Goal: Book appointment/travel/reservation

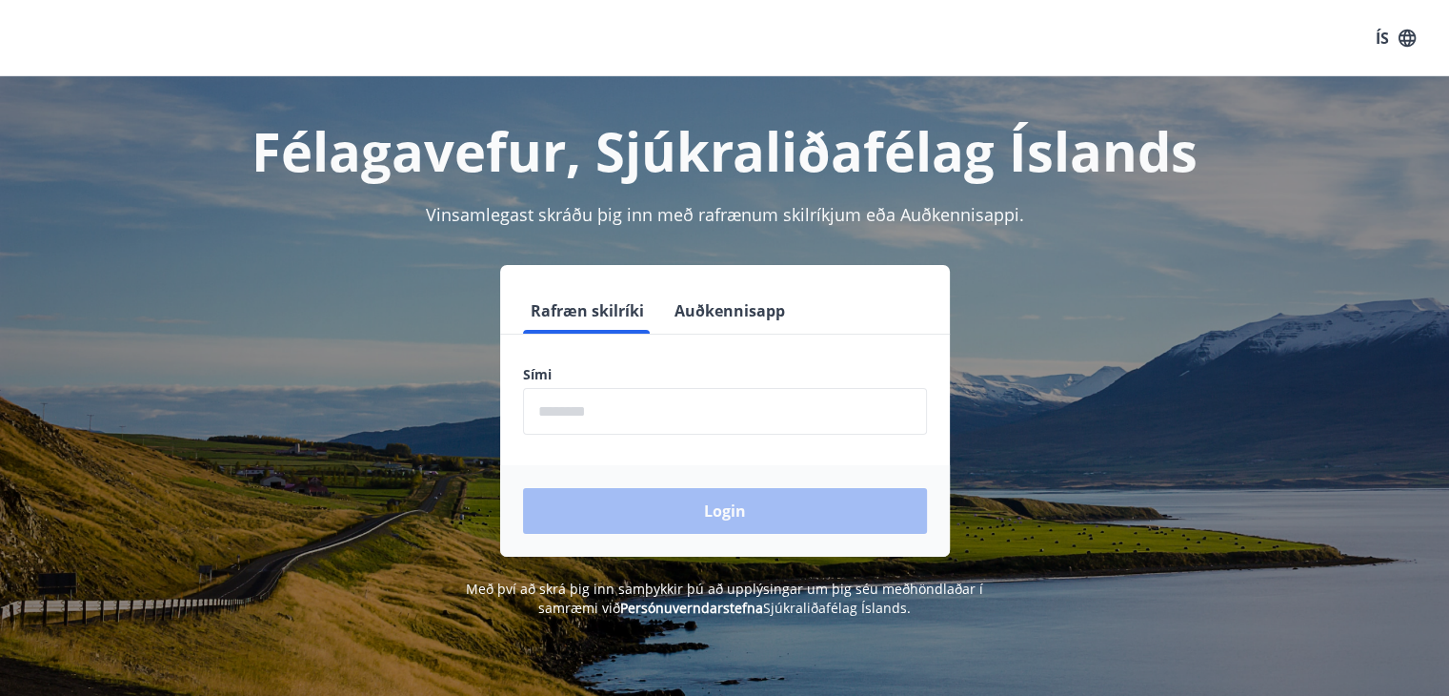
click at [589, 414] on input "phone" at bounding box center [725, 411] width 404 height 47
type input "********"
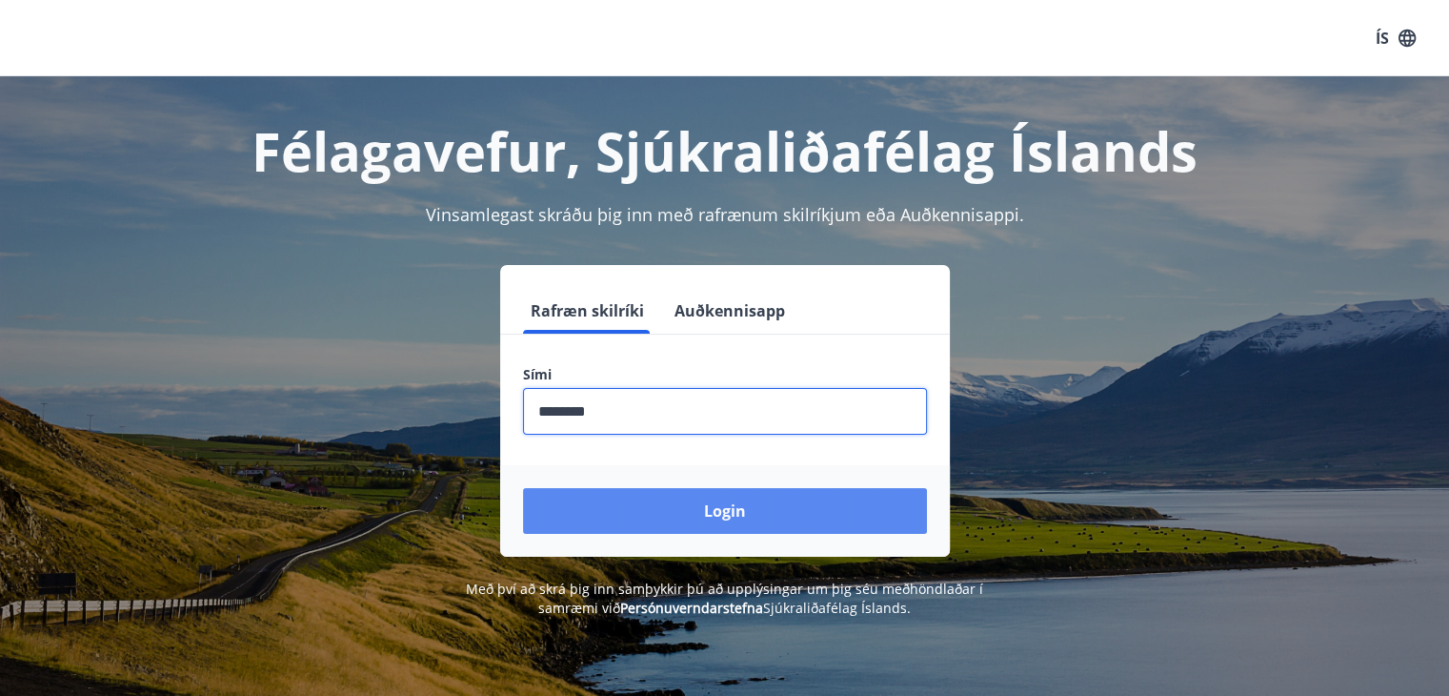
click at [708, 509] on button "Login" at bounding box center [725, 511] width 404 height 46
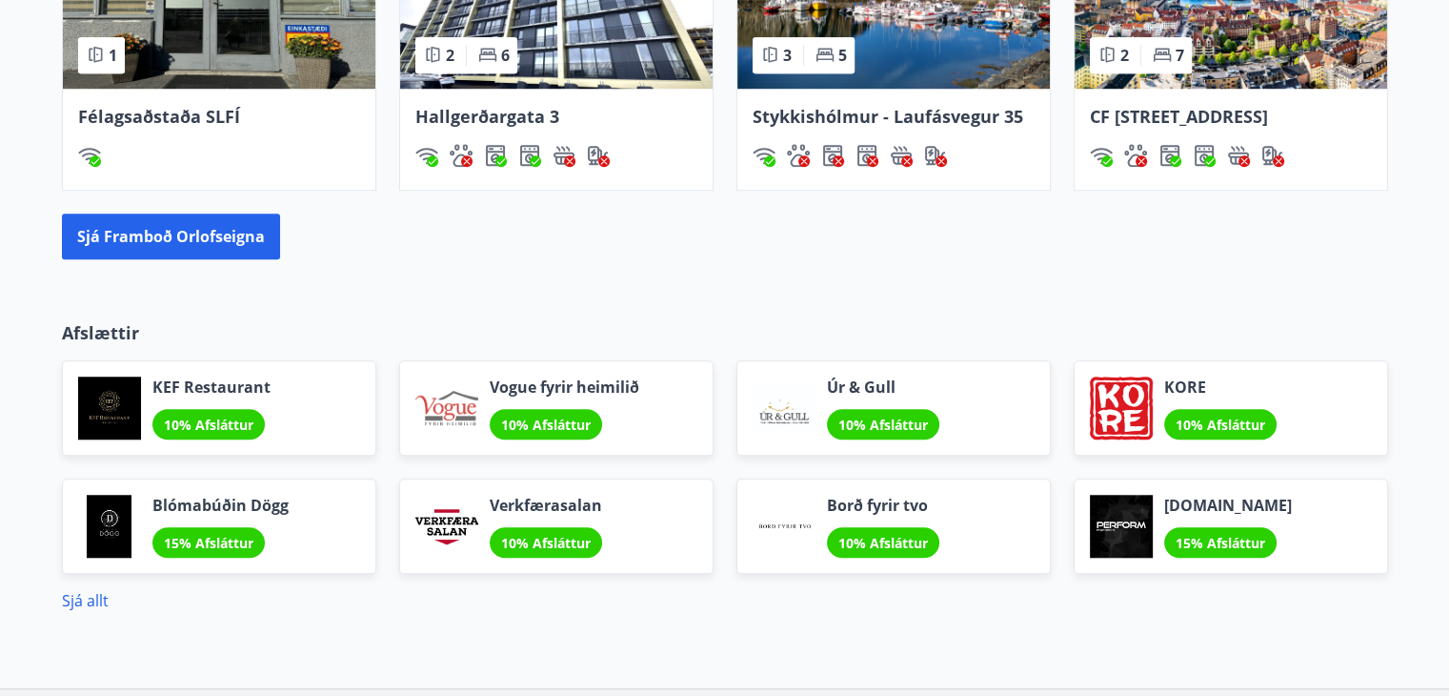
scroll to position [1498, 0]
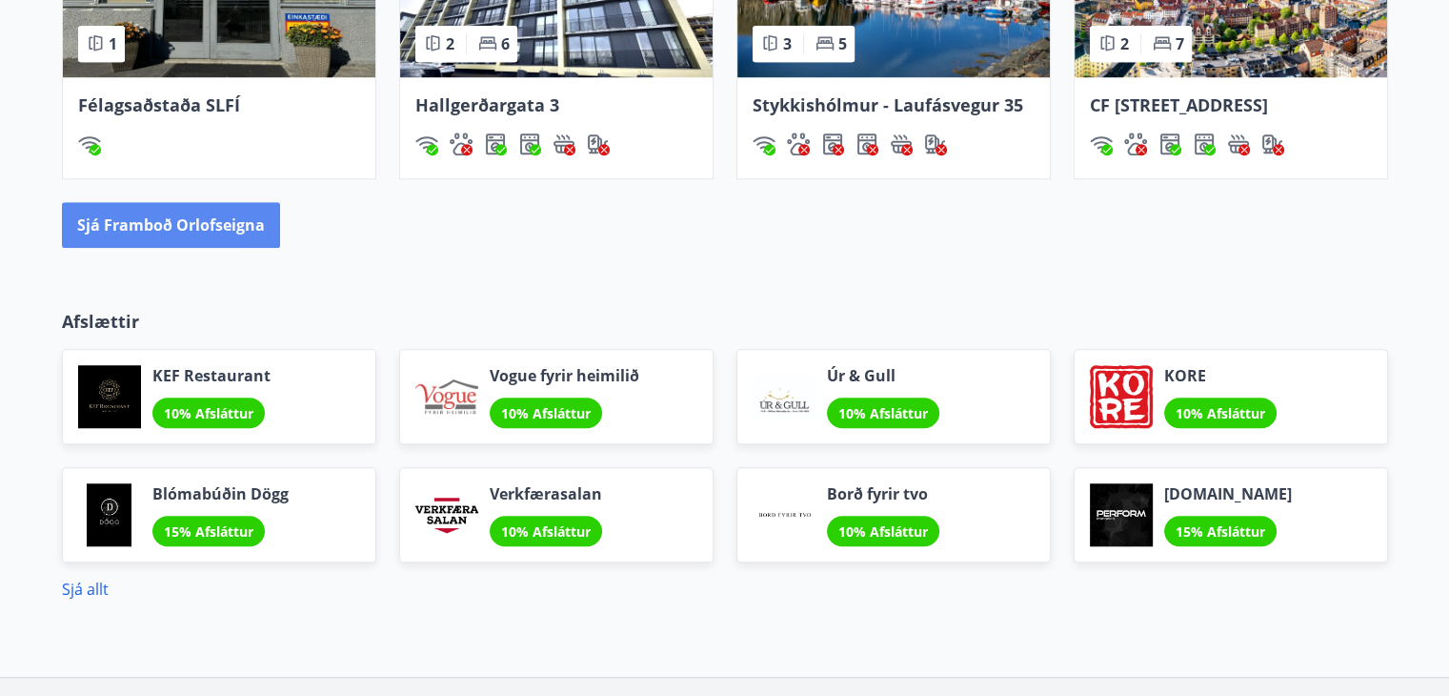
click at [210, 248] on button "Sjá framboð orlofseigna" at bounding box center [171, 225] width 218 height 46
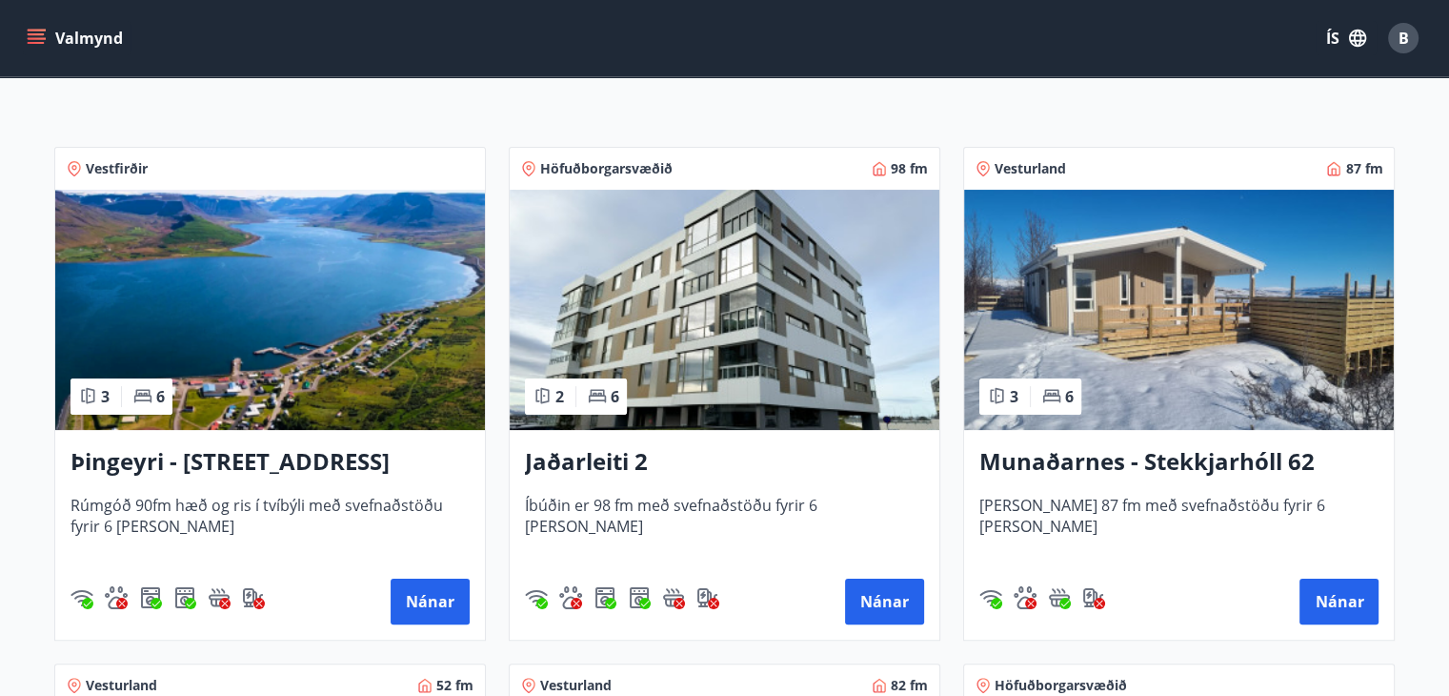
scroll to position [305, 0]
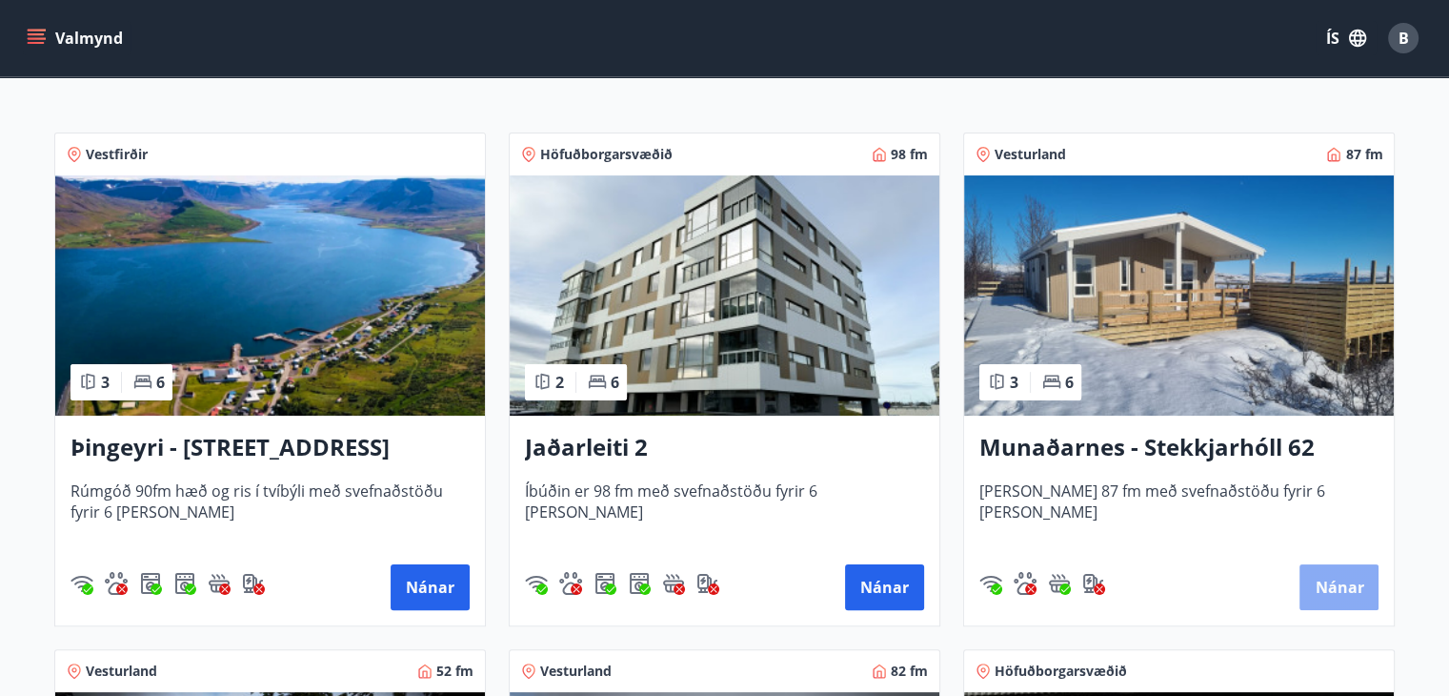
click at [1351, 599] on button "Nánar" at bounding box center [1339, 587] width 79 height 46
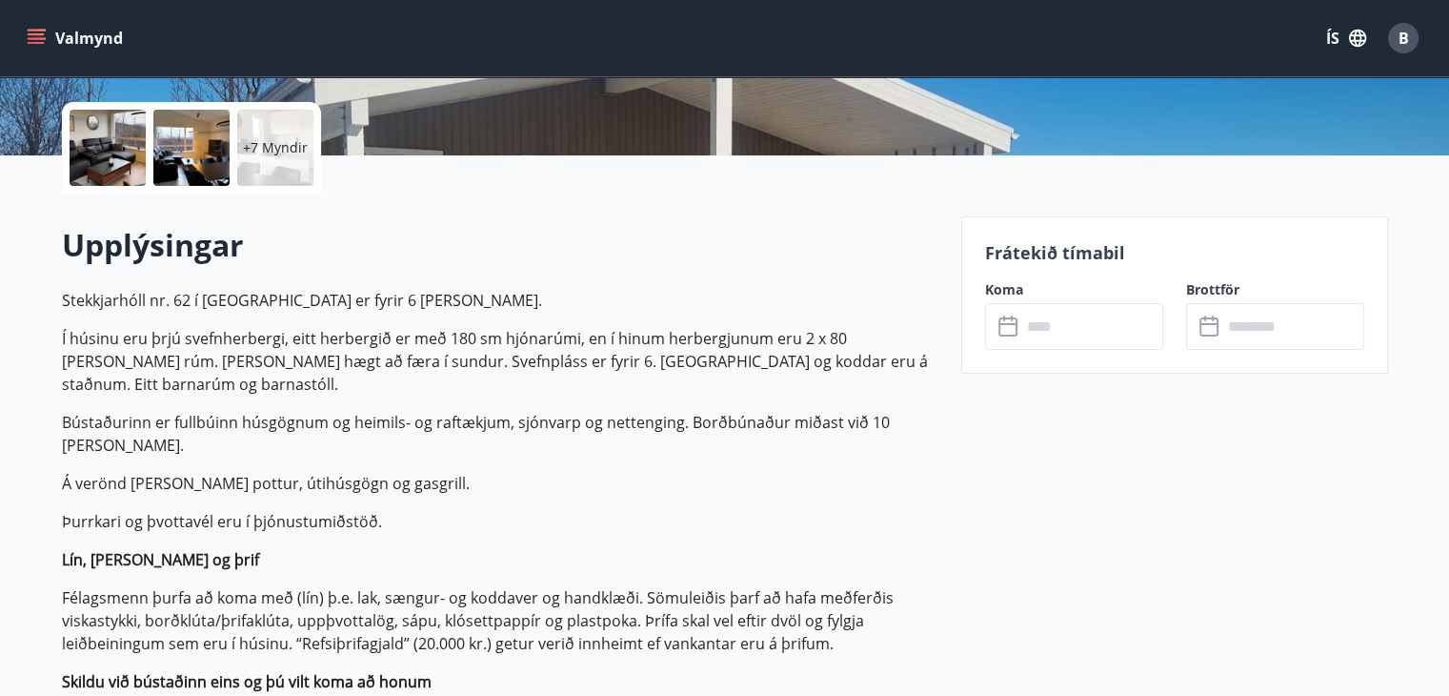
scroll to position [419, 0]
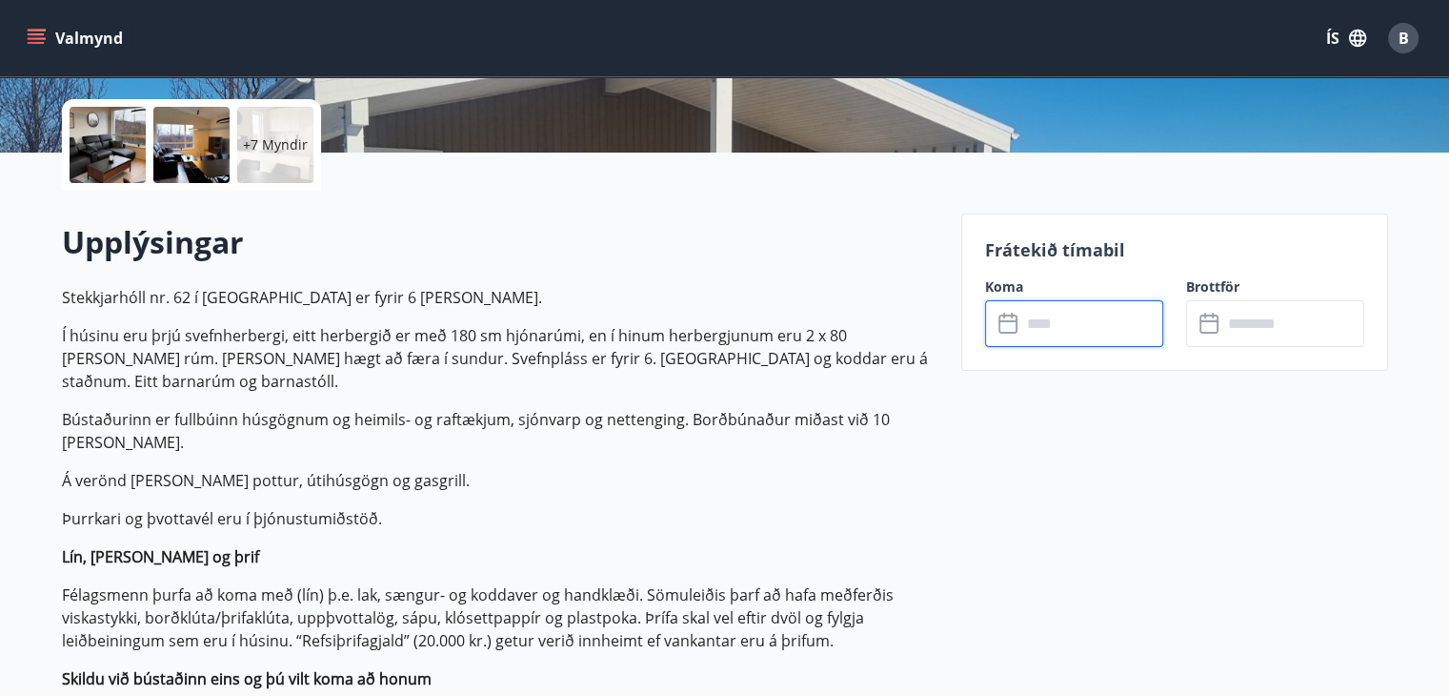
click at [1049, 324] on input "text" at bounding box center [1093, 323] width 142 height 47
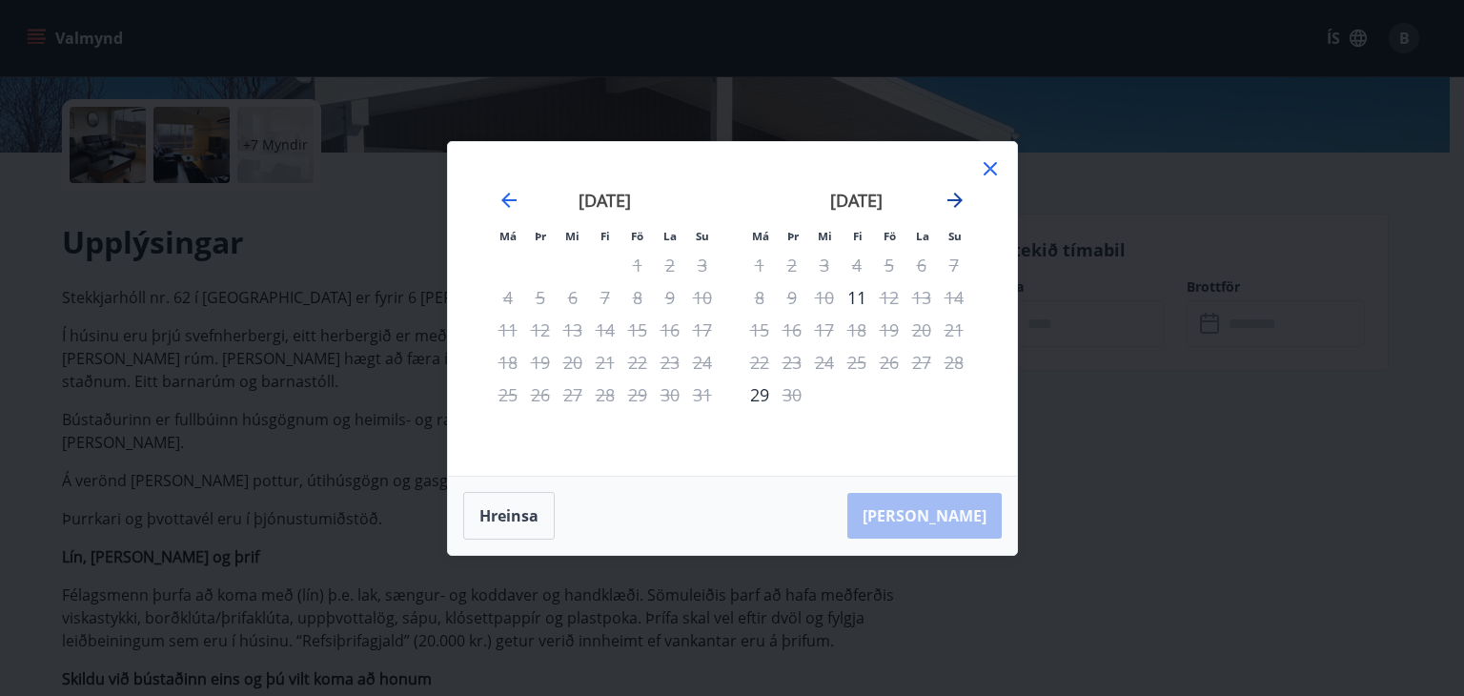
click at [961, 196] on icon "Move forward to switch to the next month." at bounding box center [954, 200] width 23 height 23
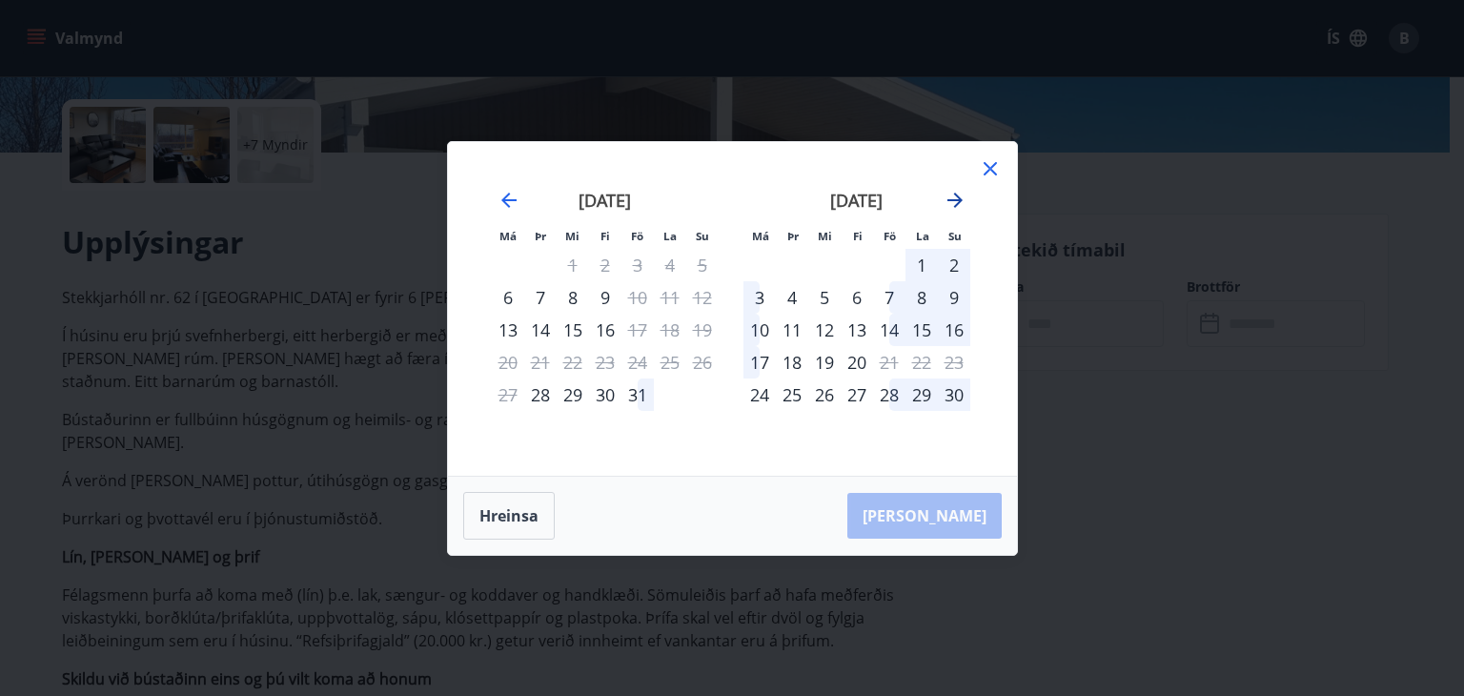
click at [961, 196] on icon "Move forward to switch to the next month." at bounding box center [954, 200] width 23 height 23
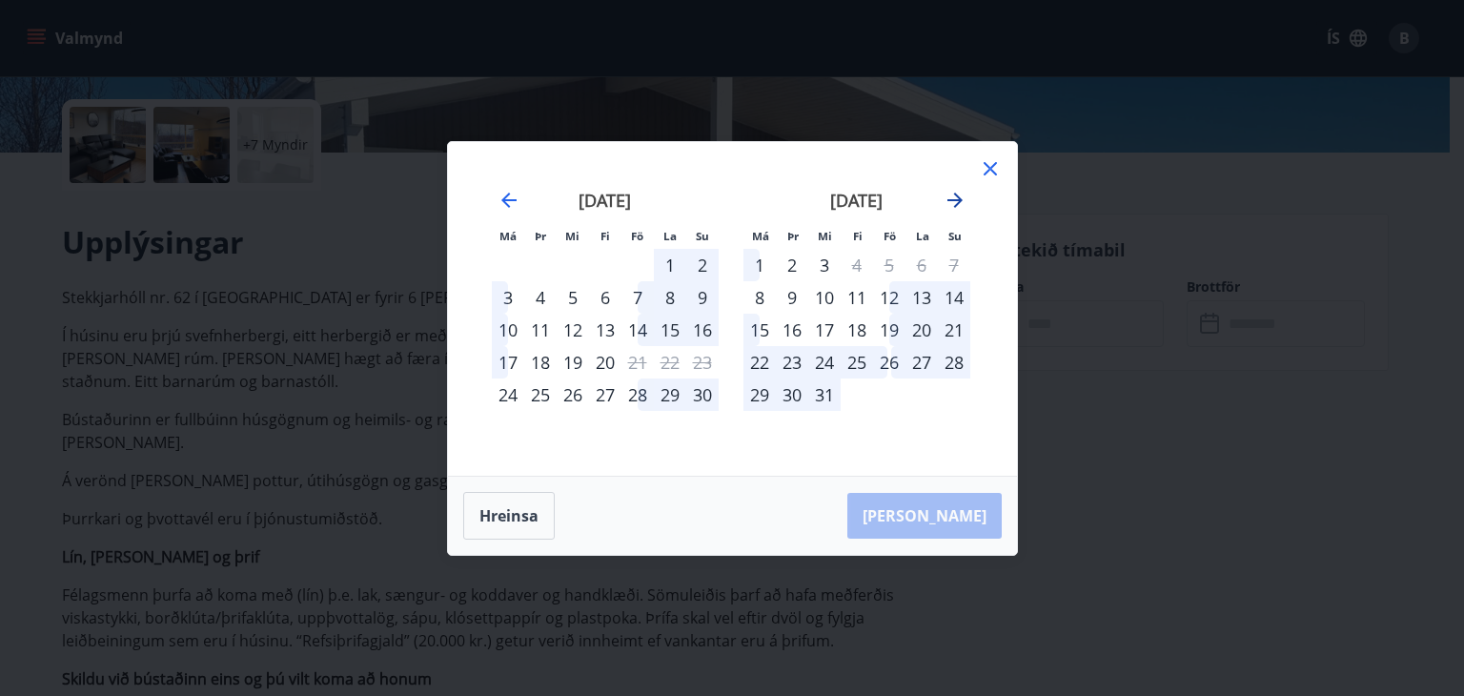
click at [955, 193] on icon "Move forward to switch to the next month." at bounding box center [954, 199] width 15 height 15
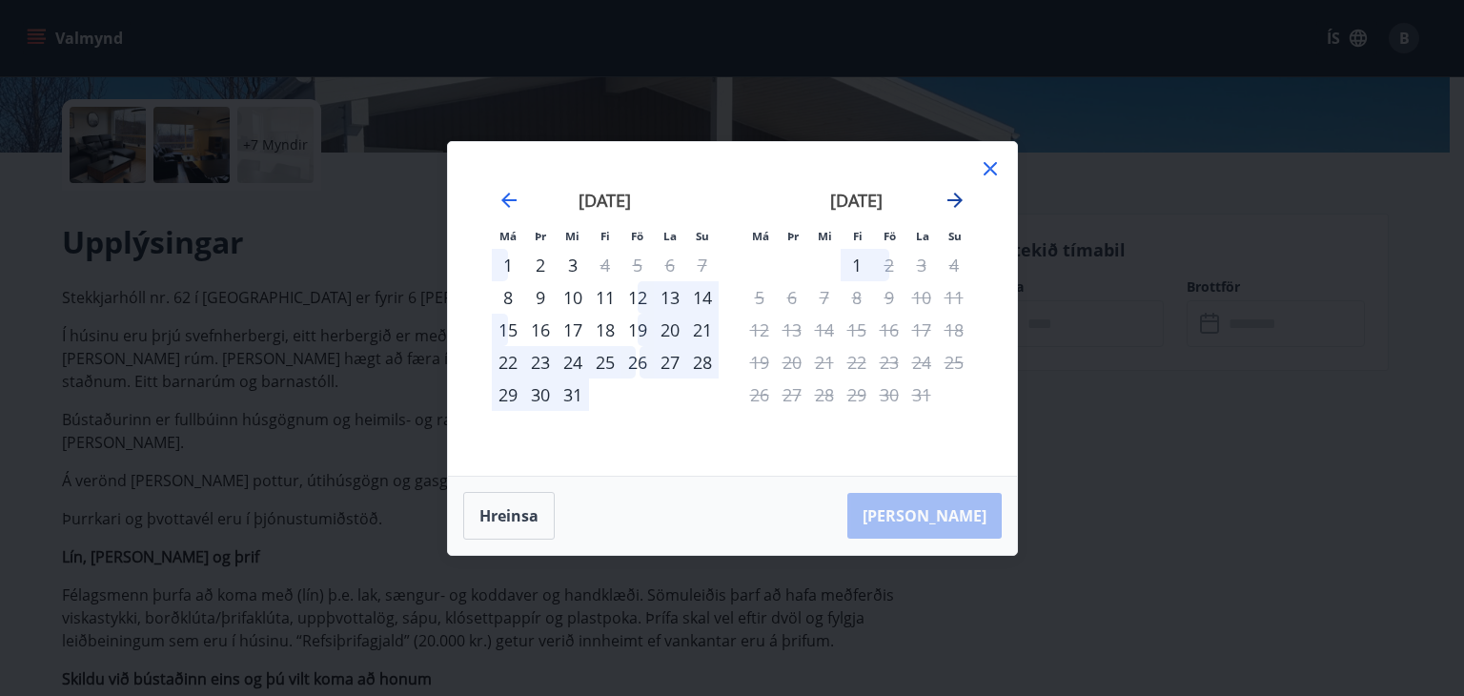
click at [960, 203] on icon "Move forward to switch to the next month." at bounding box center [954, 200] width 23 height 23
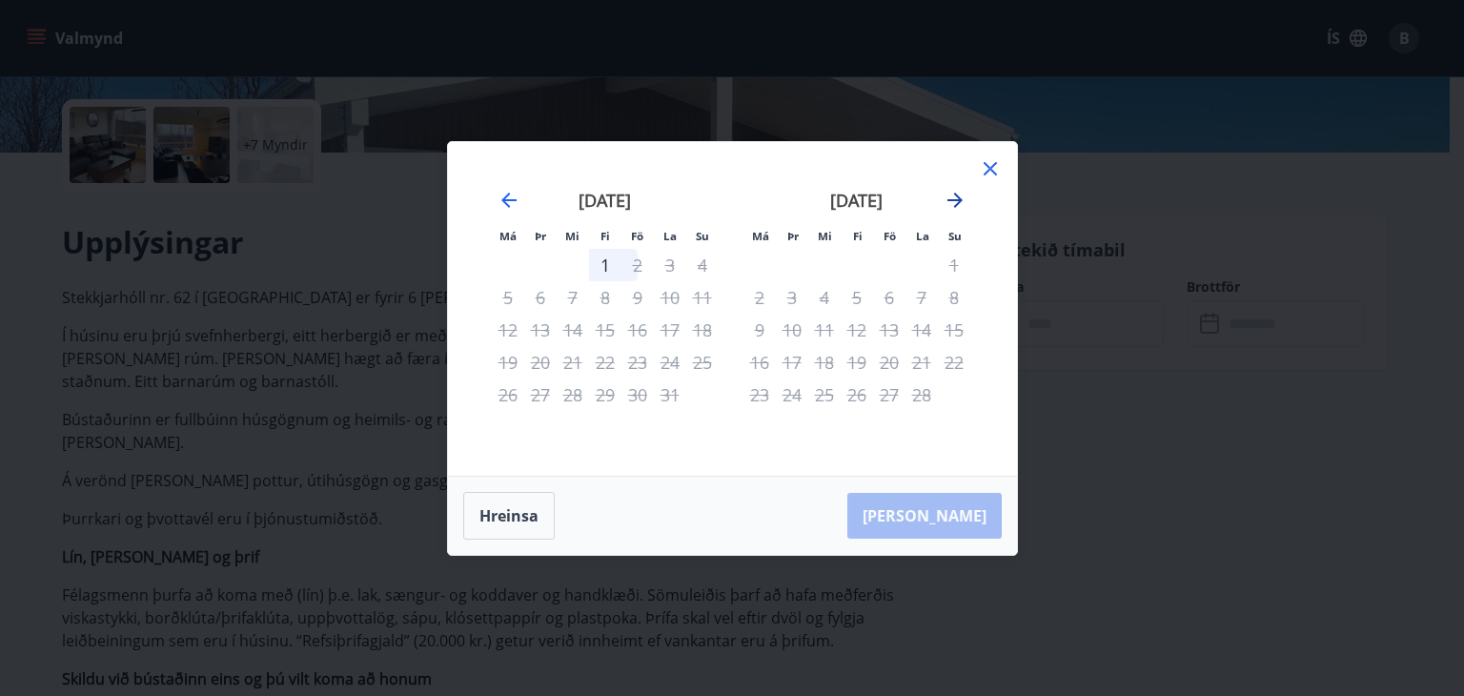
click at [960, 203] on icon "Move forward to switch to the next month." at bounding box center [954, 200] width 23 height 23
click at [513, 197] on icon "Move backward to switch to the previous month." at bounding box center [508, 200] width 23 height 23
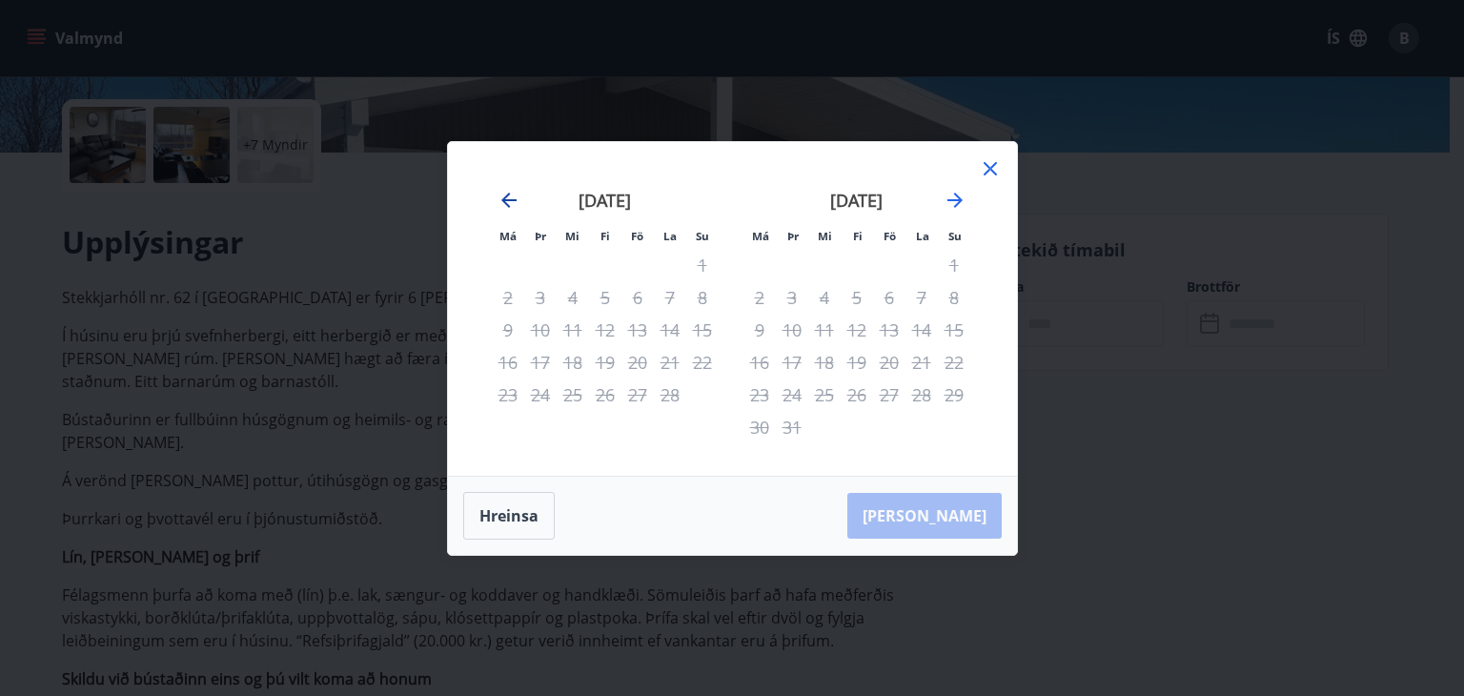
click at [513, 197] on icon "Move backward to switch to the previous month." at bounding box center [508, 200] width 23 height 23
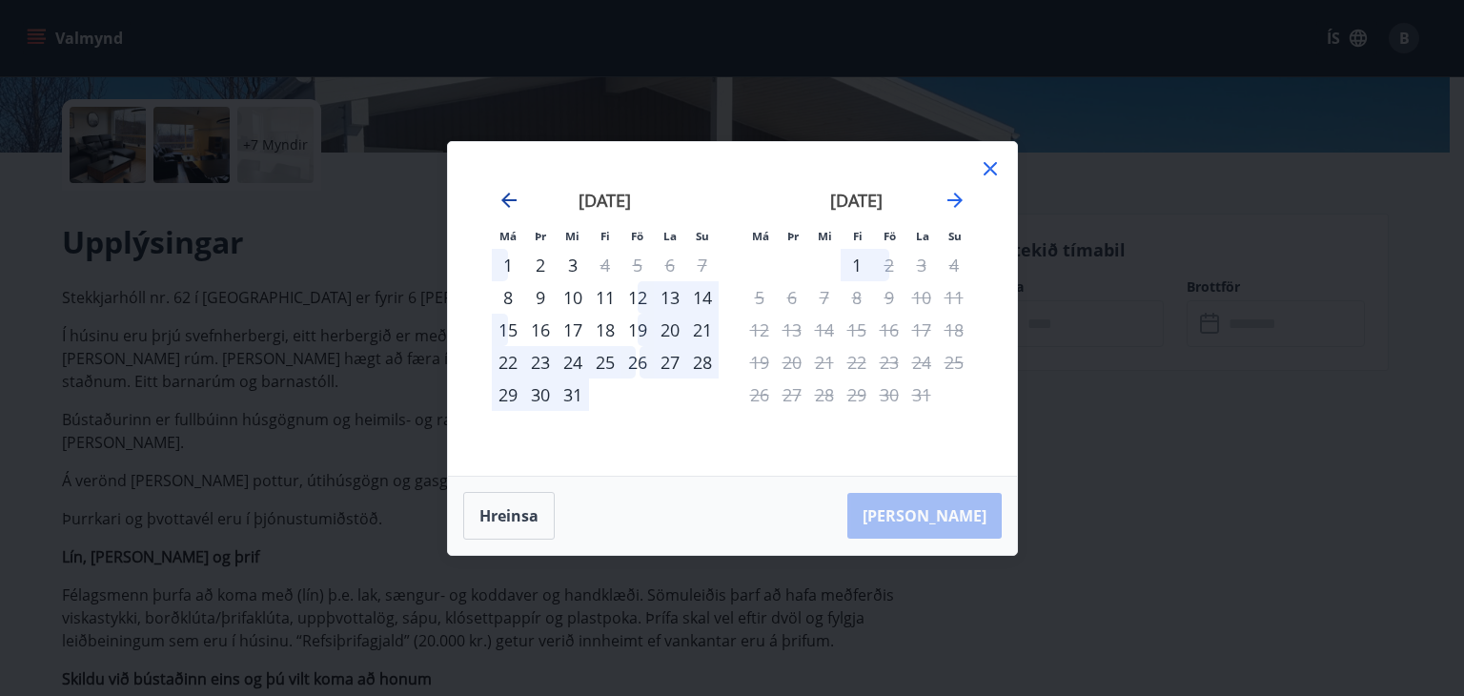
click at [513, 197] on icon "Move backward to switch to the previous month." at bounding box center [508, 200] width 23 height 23
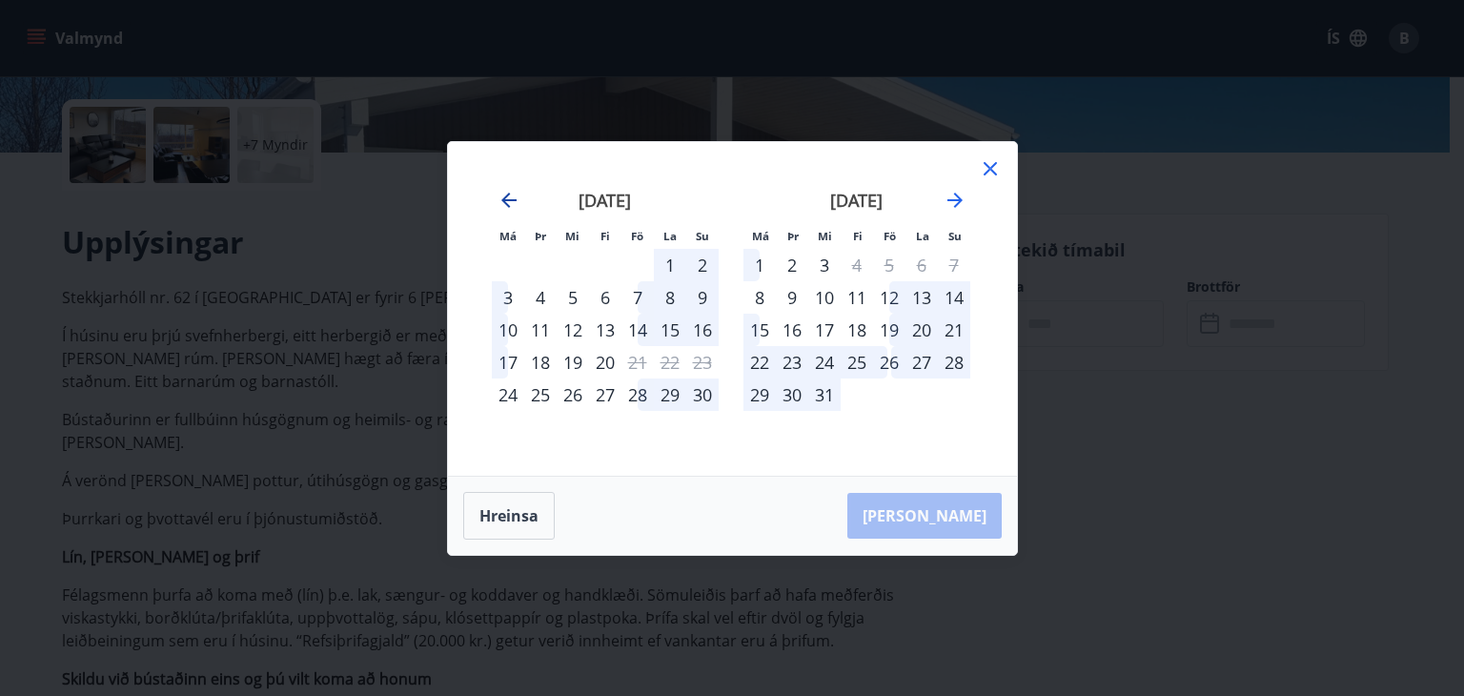
click at [513, 197] on icon "Move backward to switch to the previous month." at bounding box center [508, 200] width 23 height 23
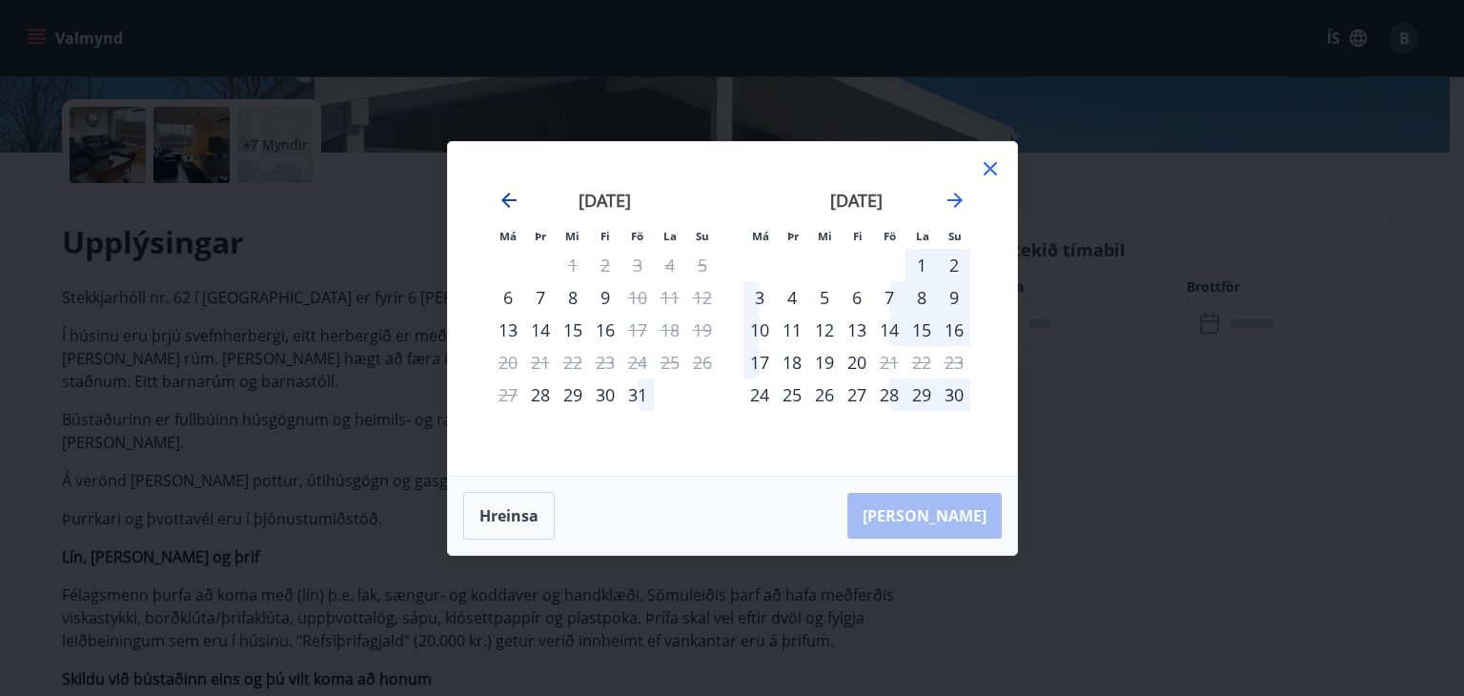
click at [513, 197] on icon "Move backward to switch to the previous month." at bounding box center [508, 200] width 23 height 23
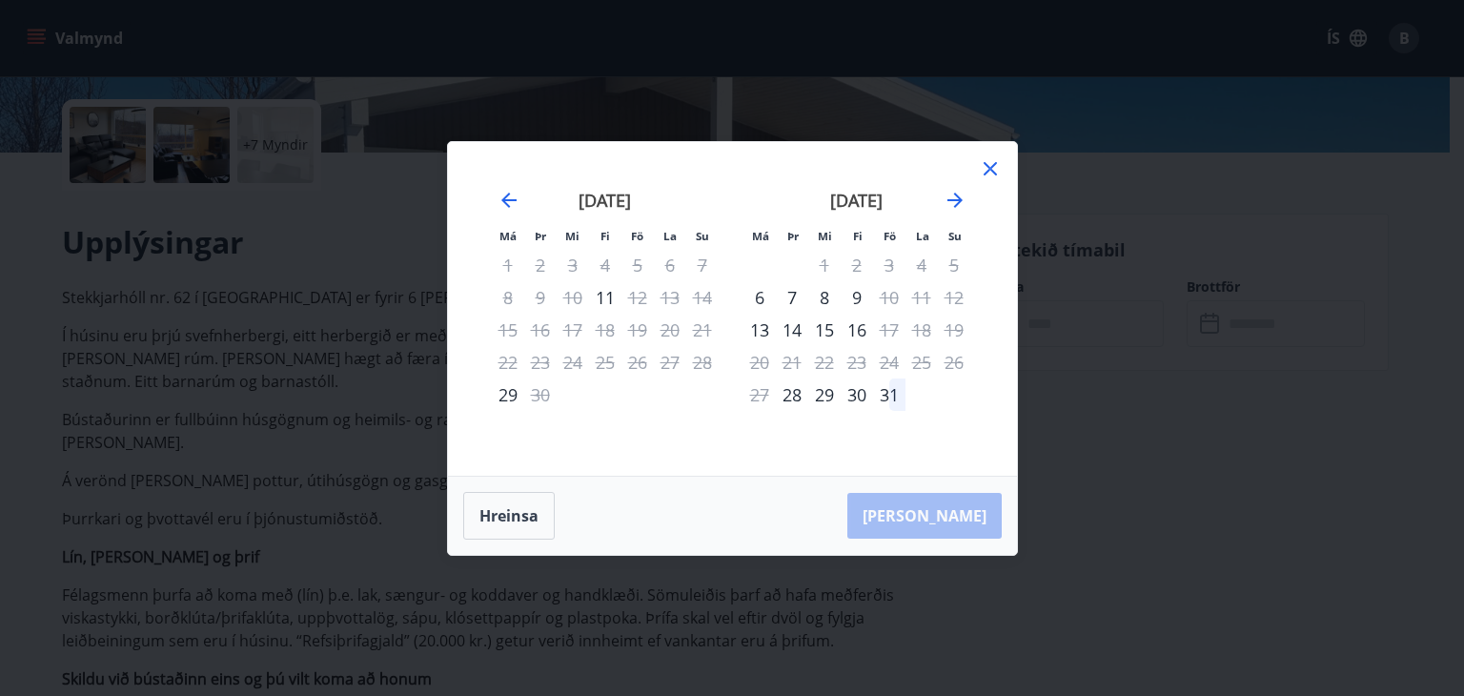
click at [511, 262] on div "1" at bounding box center [508, 265] width 32 height 32
click at [541, 263] on div "2" at bounding box center [540, 265] width 32 height 32
click at [988, 160] on icon at bounding box center [990, 168] width 23 height 23
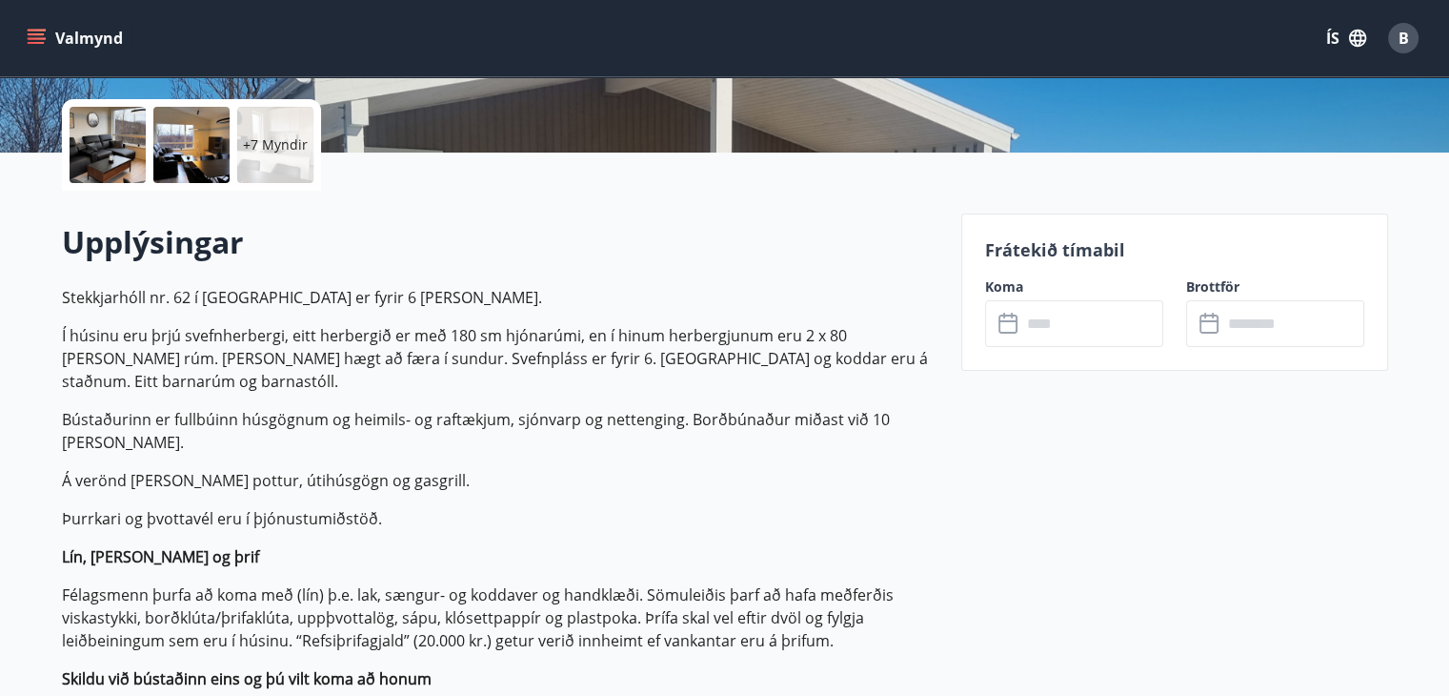
click at [43, 42] on icon "menu" at bounding box center [36, 43] width 17 height 2
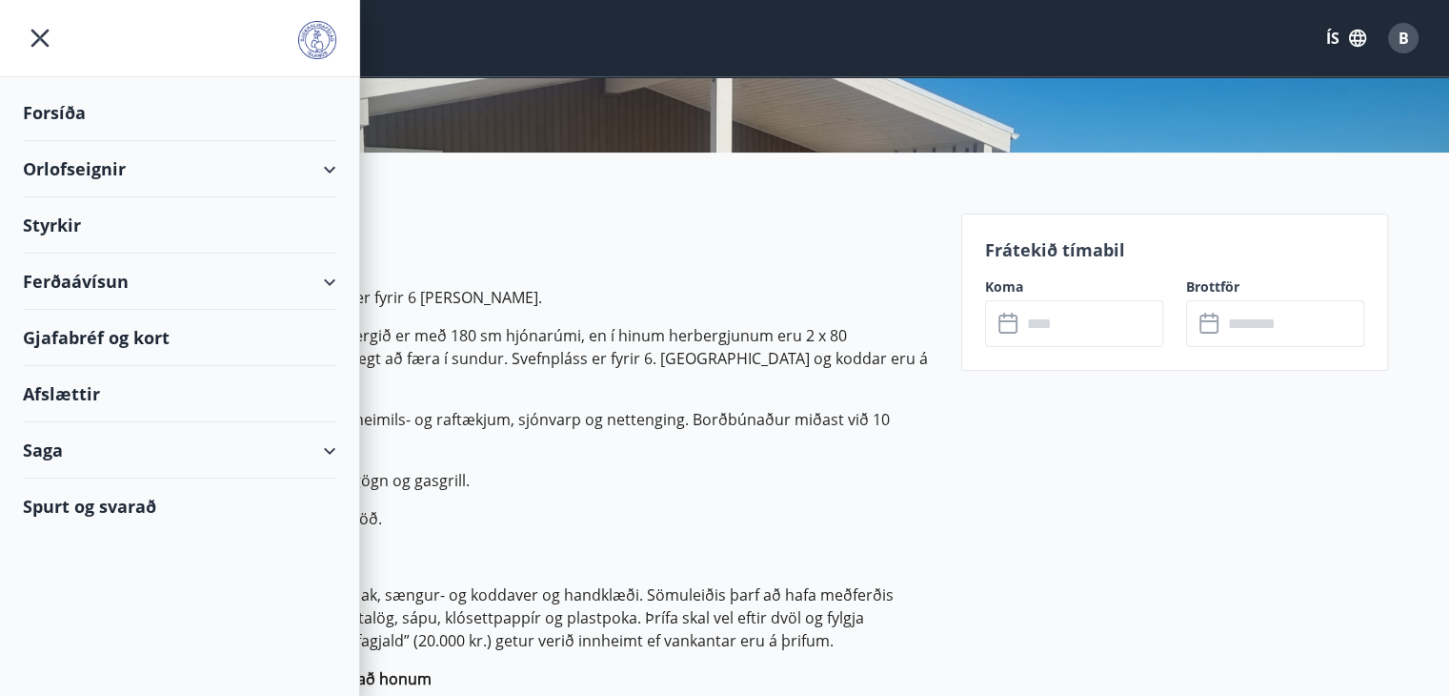
click at [85, 167] on div "Orlofseignir" at bounding box center [180, 169] width 314 height 56
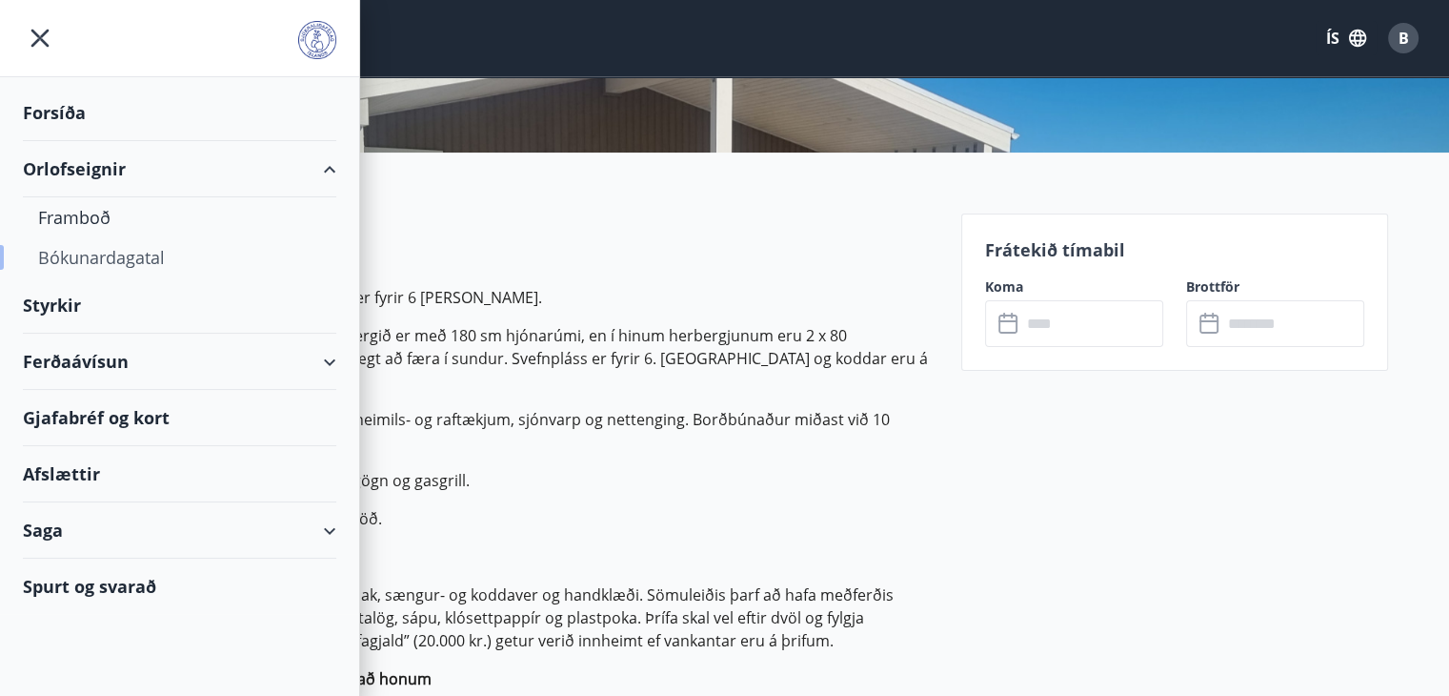
click at [145, 260] on div "Bókunardagatal" at bounding box center [179, 257] width 283 height 40
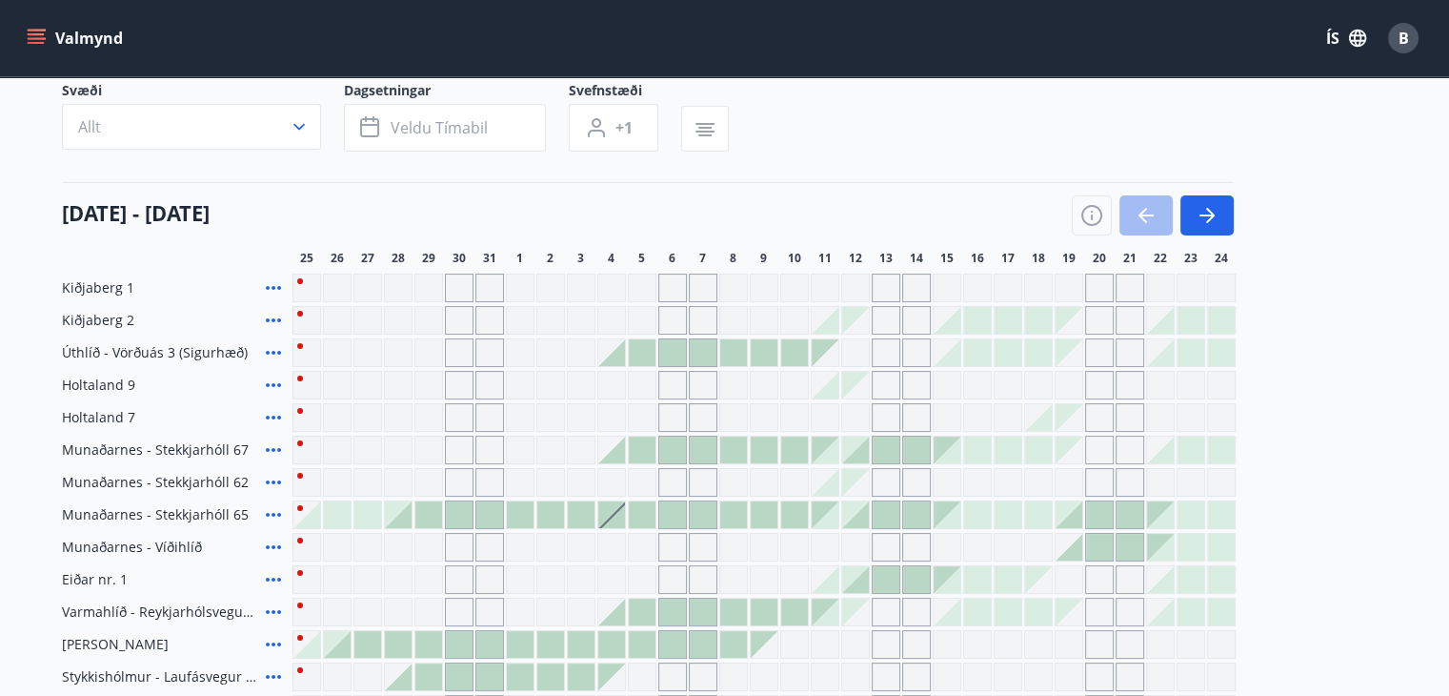
scroll to position [419, 0]
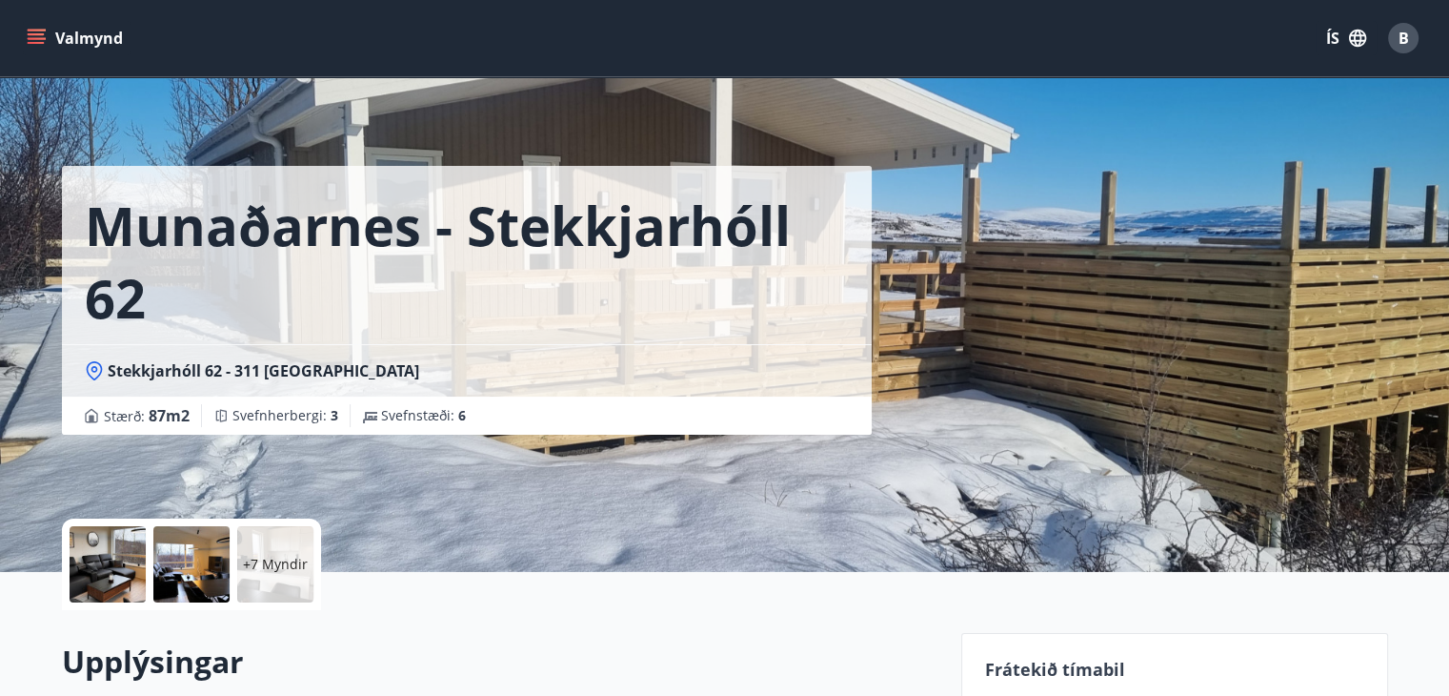
click at [37, 35] on icon "menu" at bounding box center [36, 38] width 19 height 19
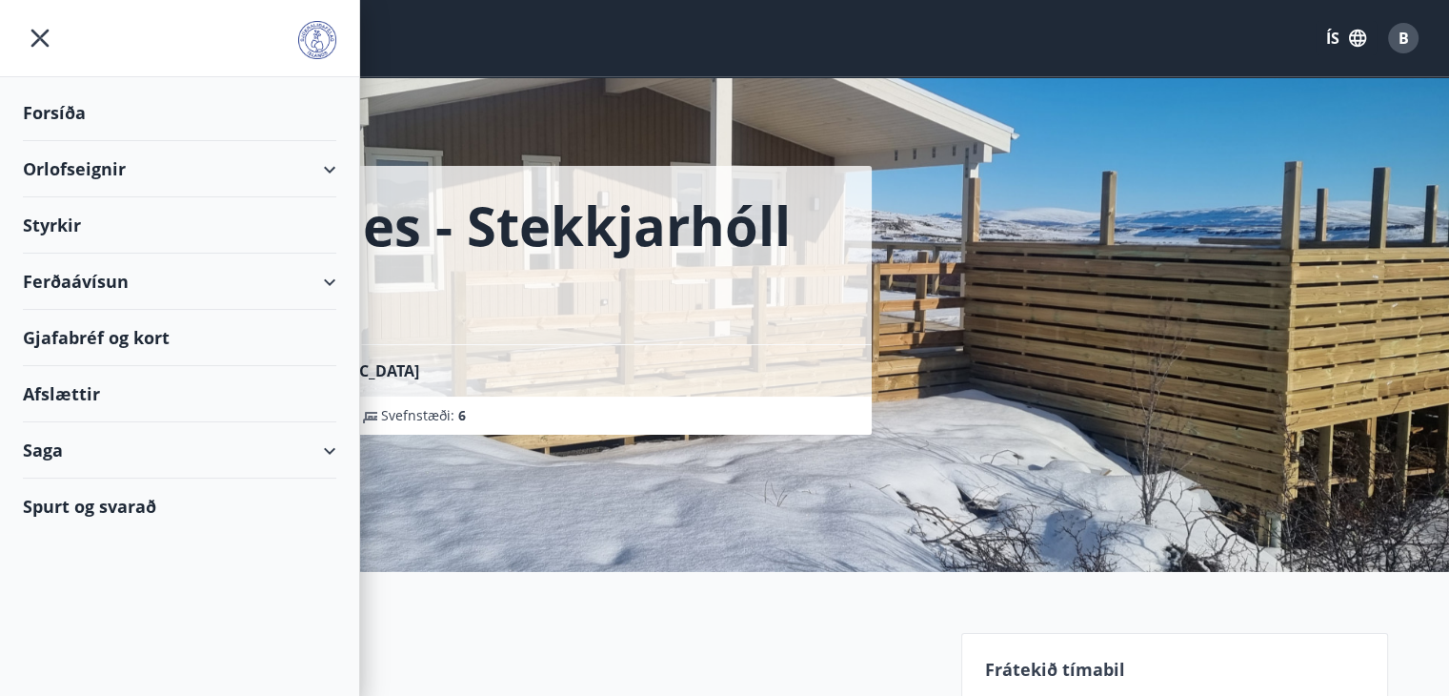
click at [83, 173] on div "Orlofseignir" at bounding box center [180, 169] width 314 height 56
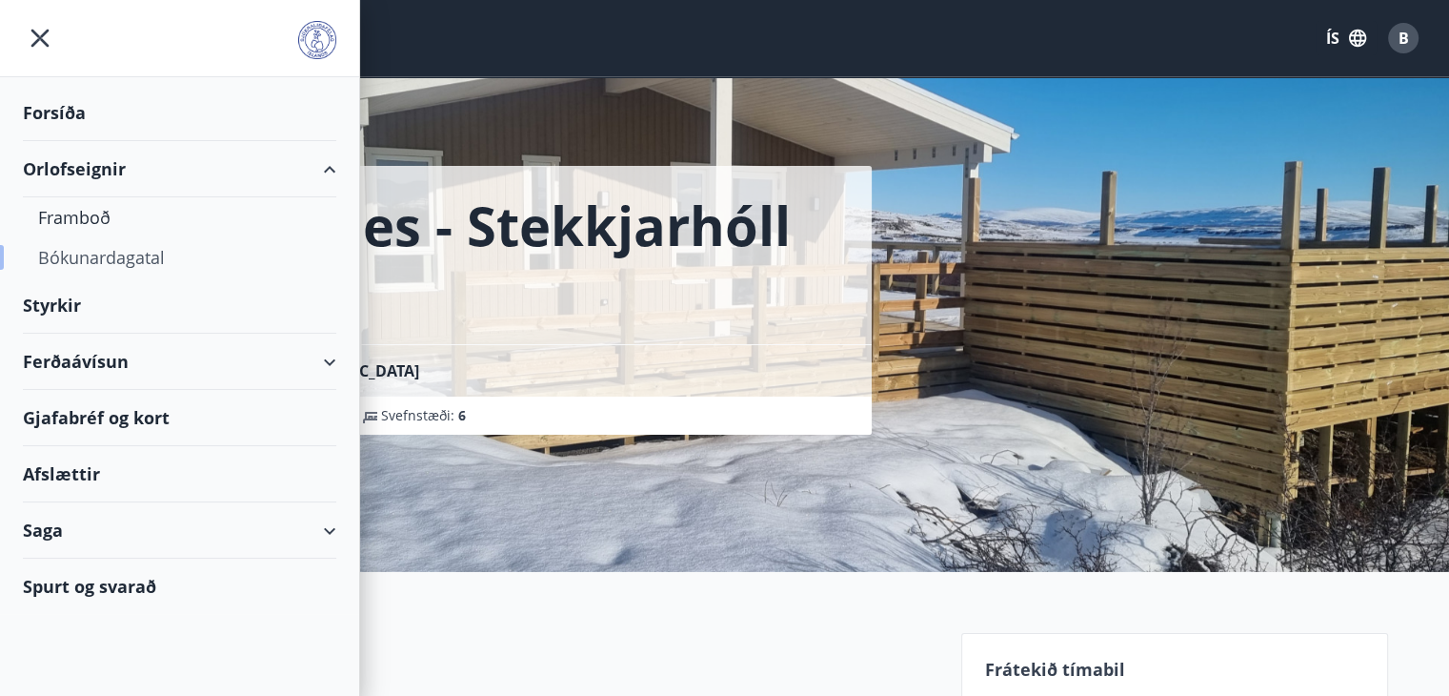
click at [85, 262] on div "Bókunardagatal" at bounding box center [179, 257] width 283 height 40
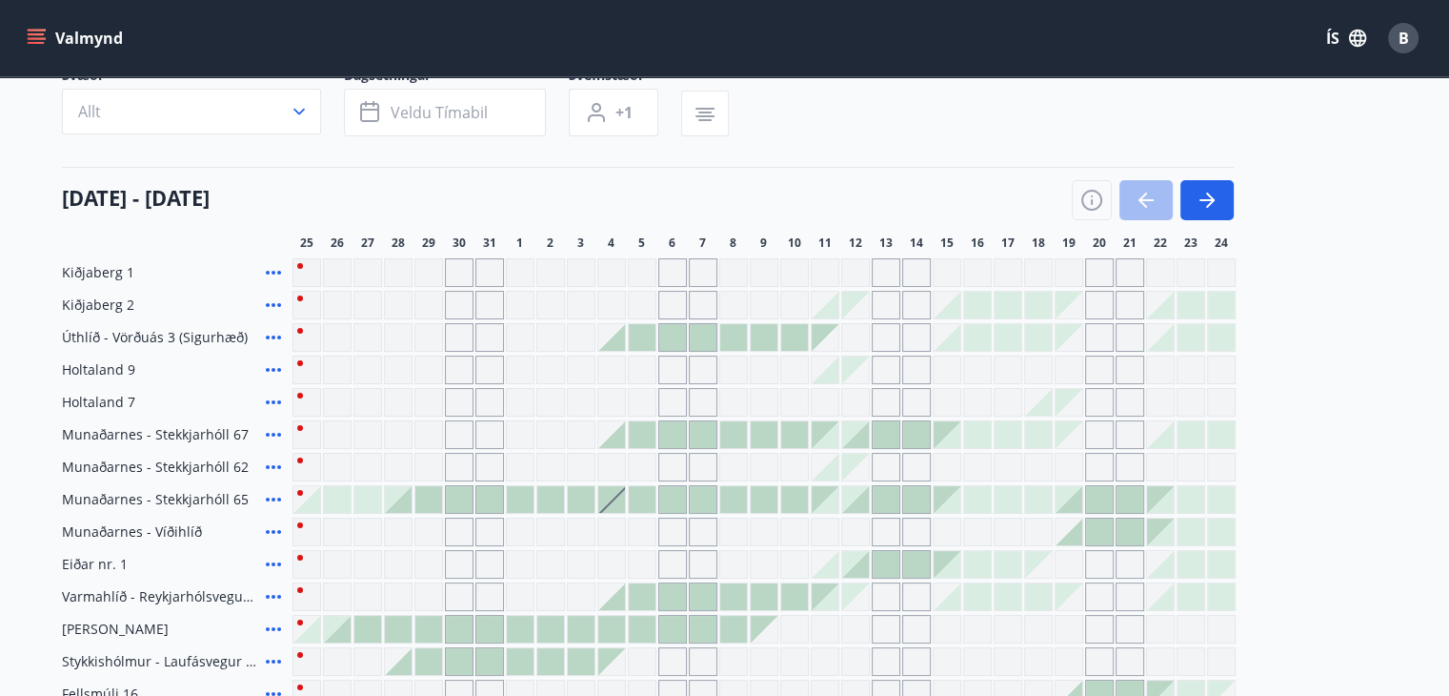
scroll to position [174, 0]
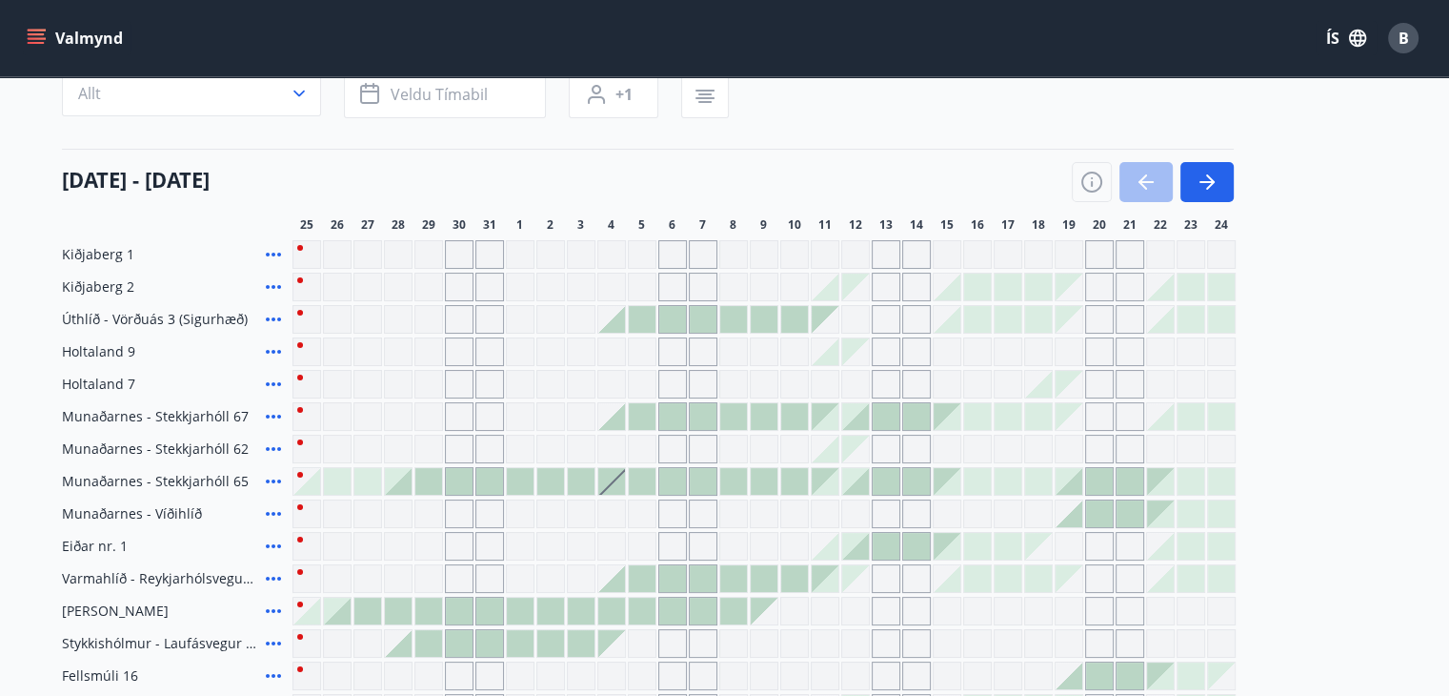
click at [515, 447] on div "Gráir dagar eru ekki bókanlegir" at bounding box center [520, 449] width 29 height 29
click at [518, 451] on div "Gráir dagar eru ekki bókanlegir" at bounding box center [520, 449] width 29 height 29
click at [267, 447] on icon at bounding box center [273, 449] width 15 height 4
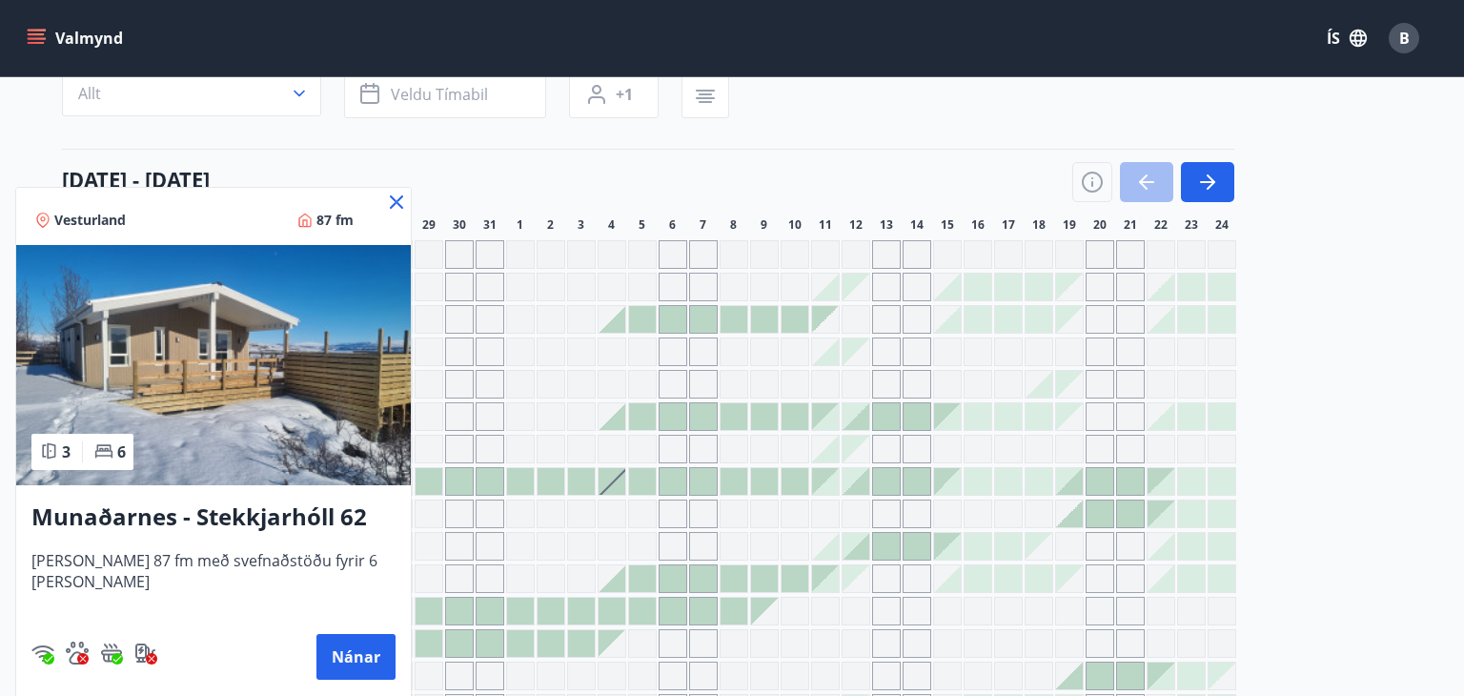
click at [386, 208] on icon at bounding box center [396, 202] width 23 height 23
click at [397, 203] on div "[DATE] - [DATE] 26 27 28 29 30 31 1 2 3 4 5 6 7 8 9 10 11 12 13 14 15 16 17 18 …" at bounding box center [725, 191] width 1327 height 84
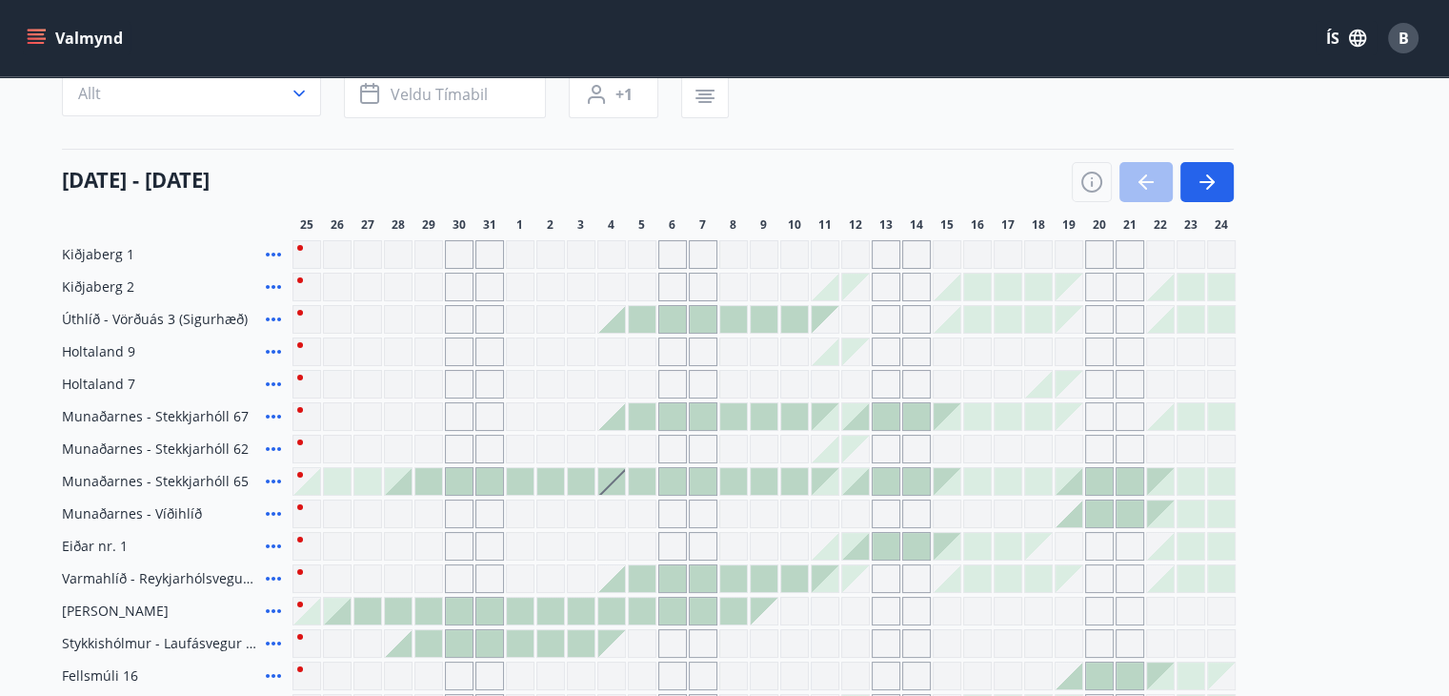
click at [525, 450] on div "Gráir dagar eru ekki bókanlegir" at bounding box center [520, 449] width 29 height 29
click at [648, 410] on div at bounding box center [642, 416] width 27 height 27
click at [568, 176] on div "[DATE] - [DATE]" at bounding box center [648, 175] width 1172 height 53
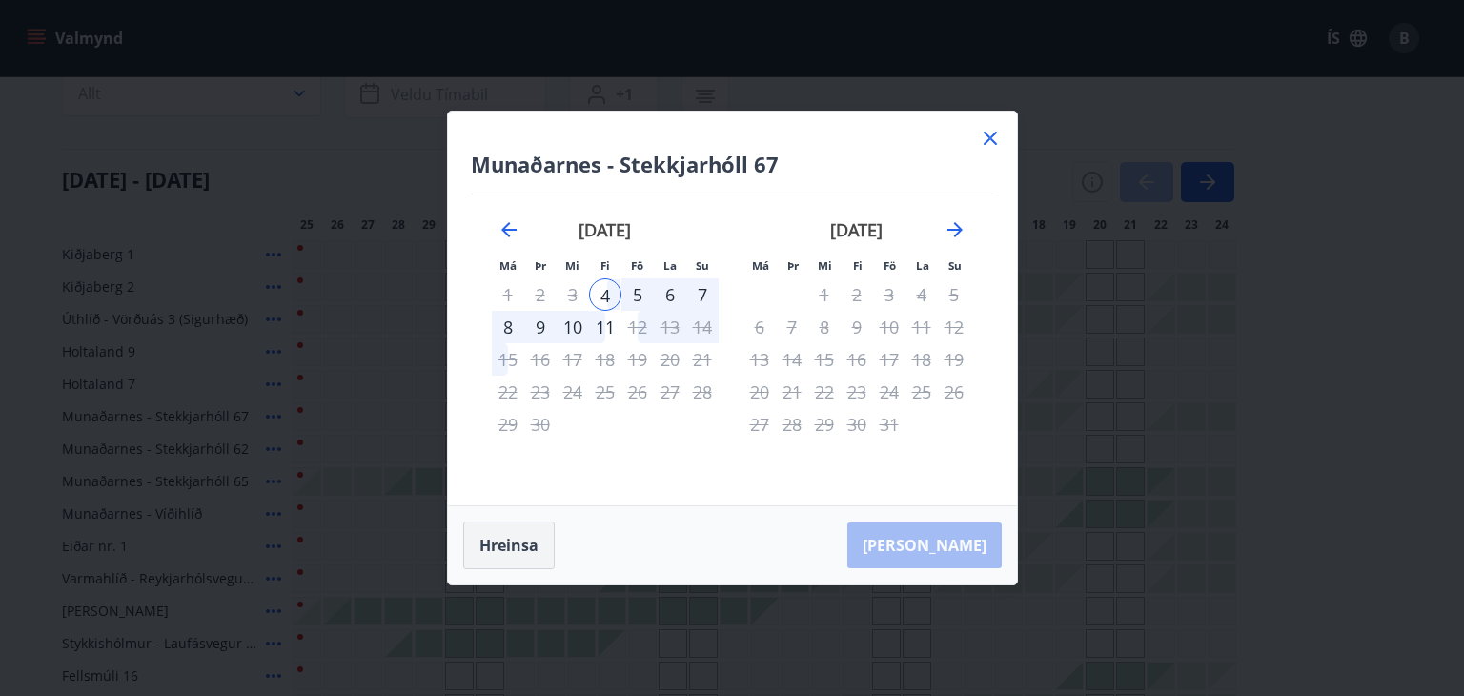
click at [524, 539] on button "Hreinsa" at bounding box center [508, 545] width 91 height 48
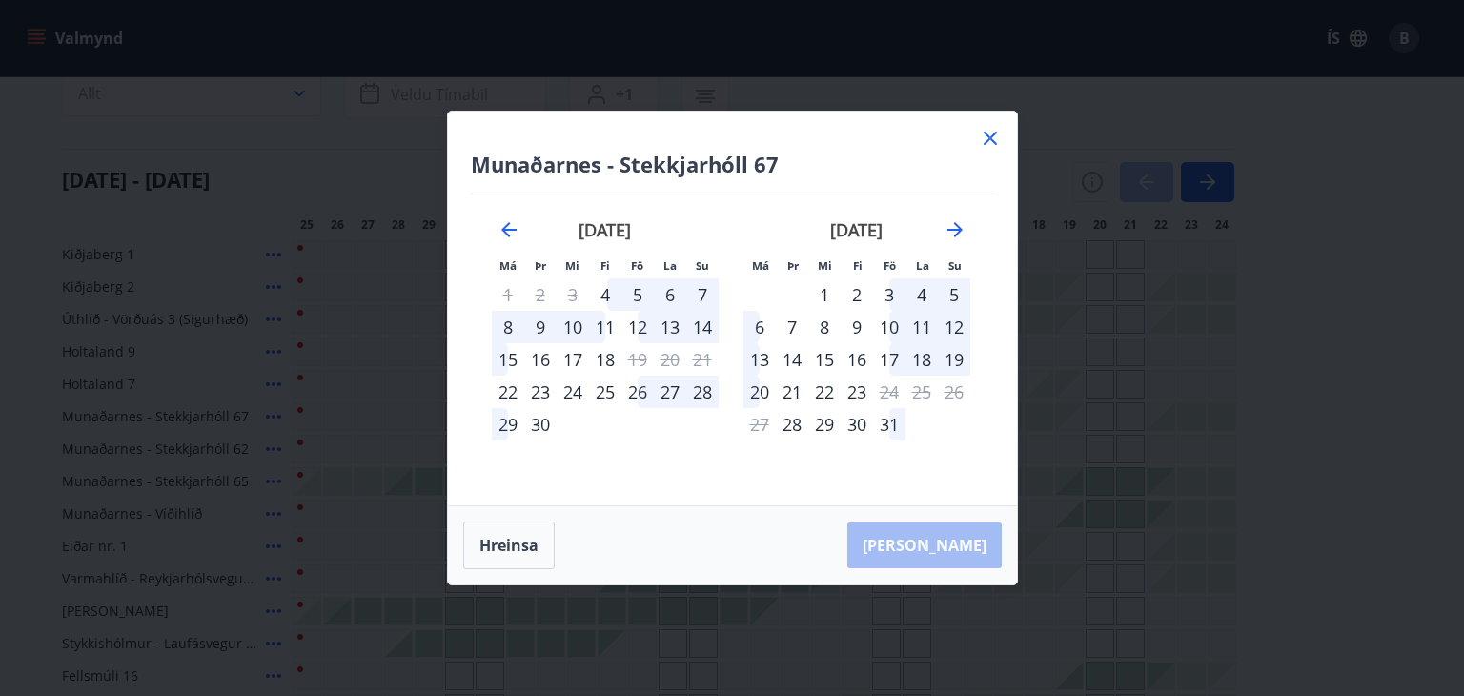
click at [993, 141] on icon at bounding box center [989, 138] width 13 height 13
click at [993, 141] on div "Svæði Allt Dagsetningar Veldu tímabil Svefnstæði +1 [DATE] - [DATE] 26 27 28 29…" at bounding box center [725, 434] width 1327 height 772
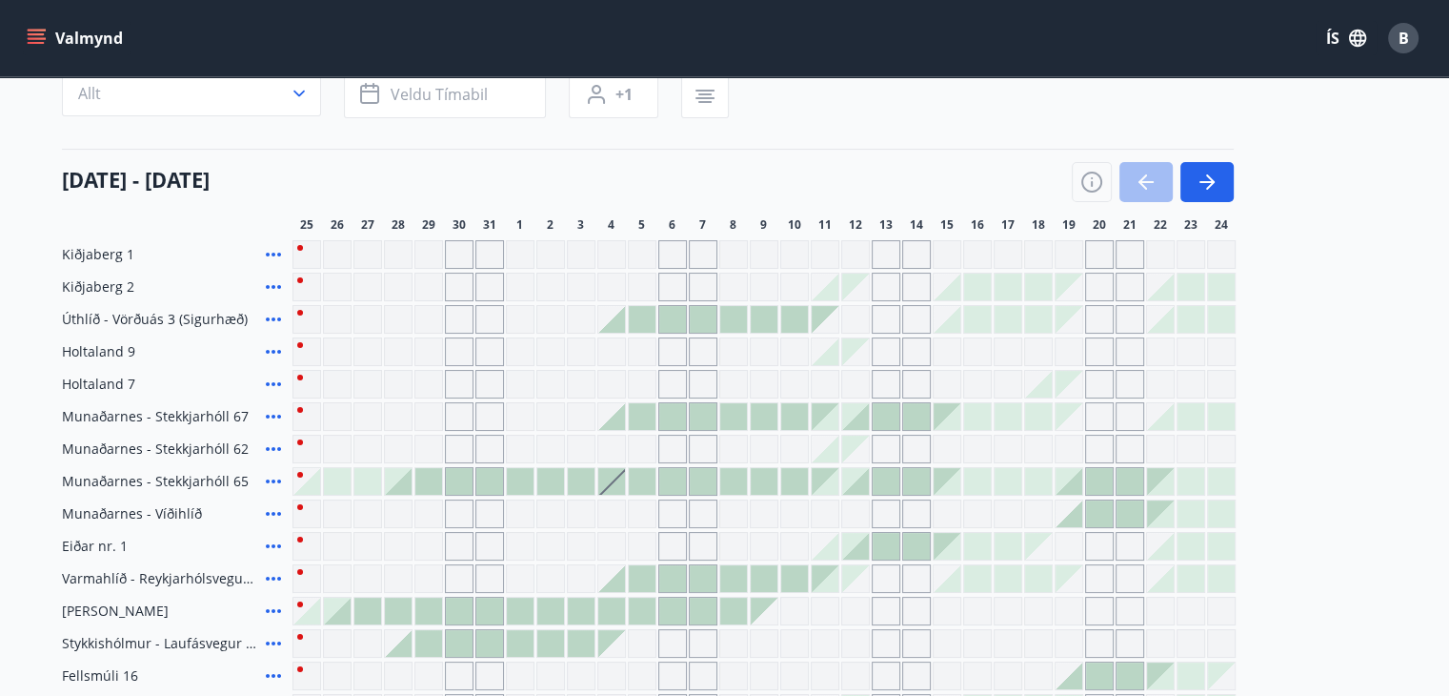
click at [520, 447] on div "Gráir dagar eru ekki bókanlegir" at bounding box center [520, 449] width 29 height 29
click at [521, 446] on div "Gráir dagar eru ekki bókanlegir" at bounding box center [520, 449] width 29 height 29
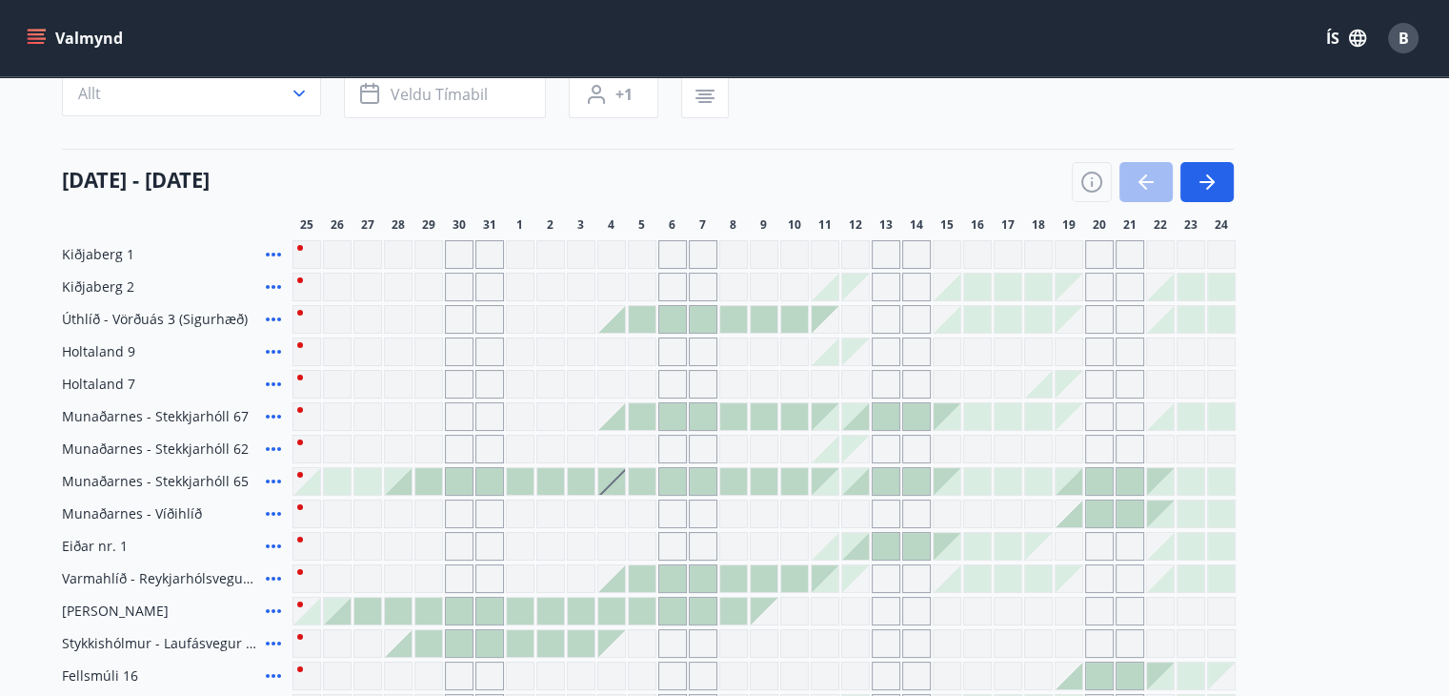
click at [525, 452] on div "Gráir dagar eru ekki bókanlegir" at bounding box center [520, 449] width 29 height 29
click at [275, 447] on icon at bounding box center [273, 448] width 23 height 23
click at [1449, 370] on html "Valmynd ÍS B Bókunardagatal Svæði Allt Dagsetningar Veldu tímabil Svefnstæði +1…" at bounding box center [724, 439] width 1449 height 1227
click at [50, 35] on button "Valmynd" at bounding box center [77, 38] width 108 height 34
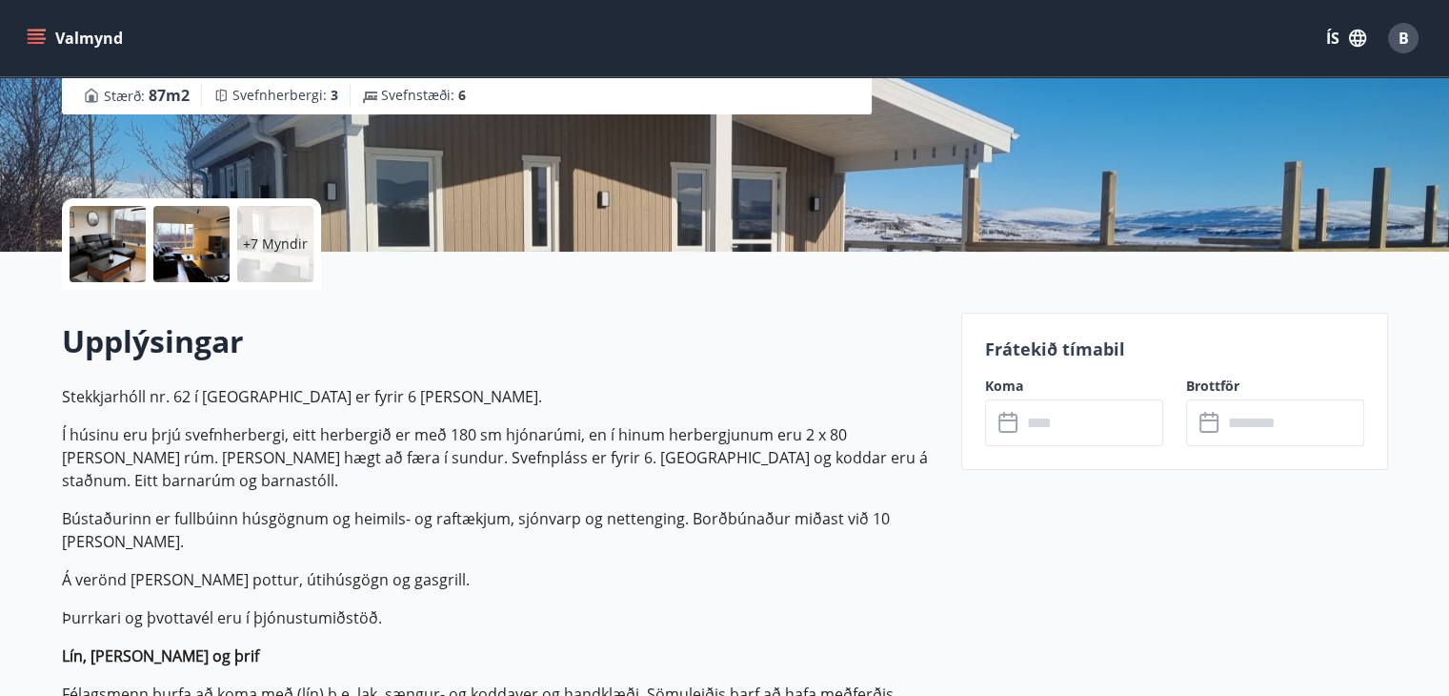
scroll to position [316, 0]
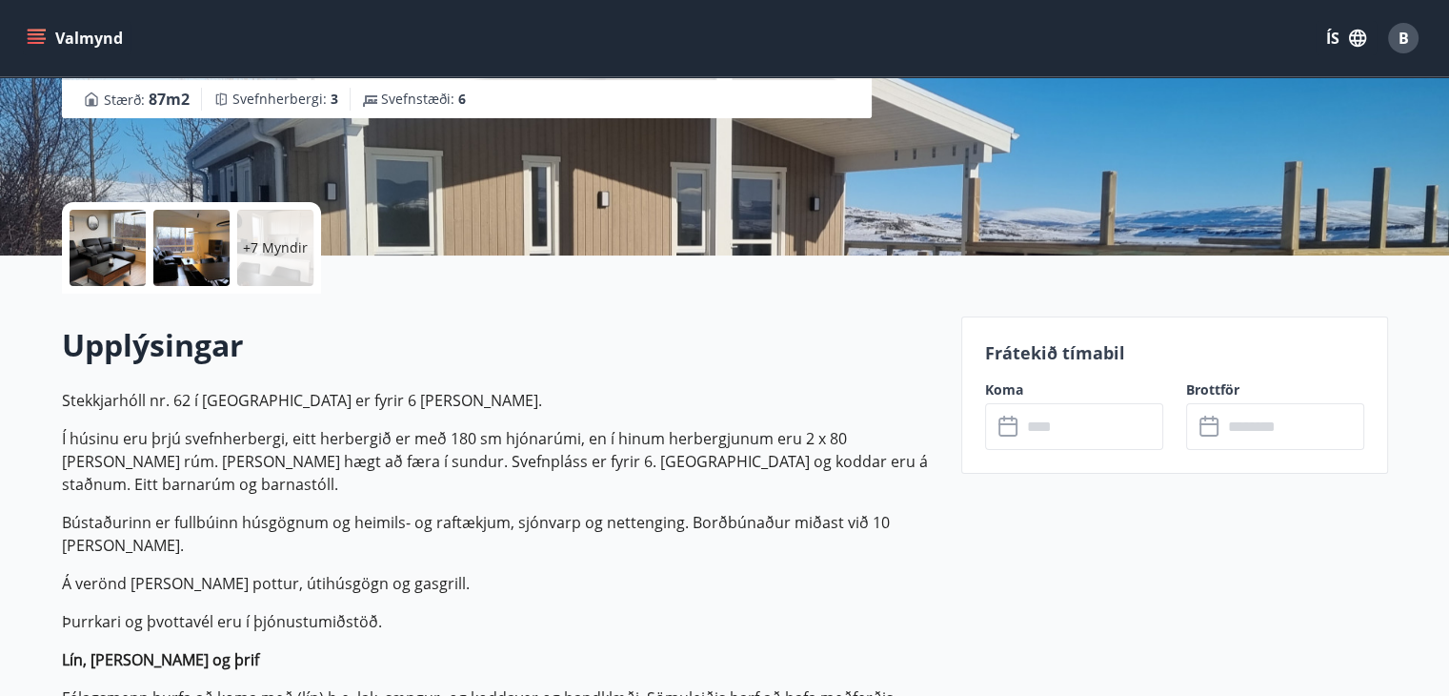
click at [1004, 424] on icon at bounding box center [1010, 426] width 23 height 23
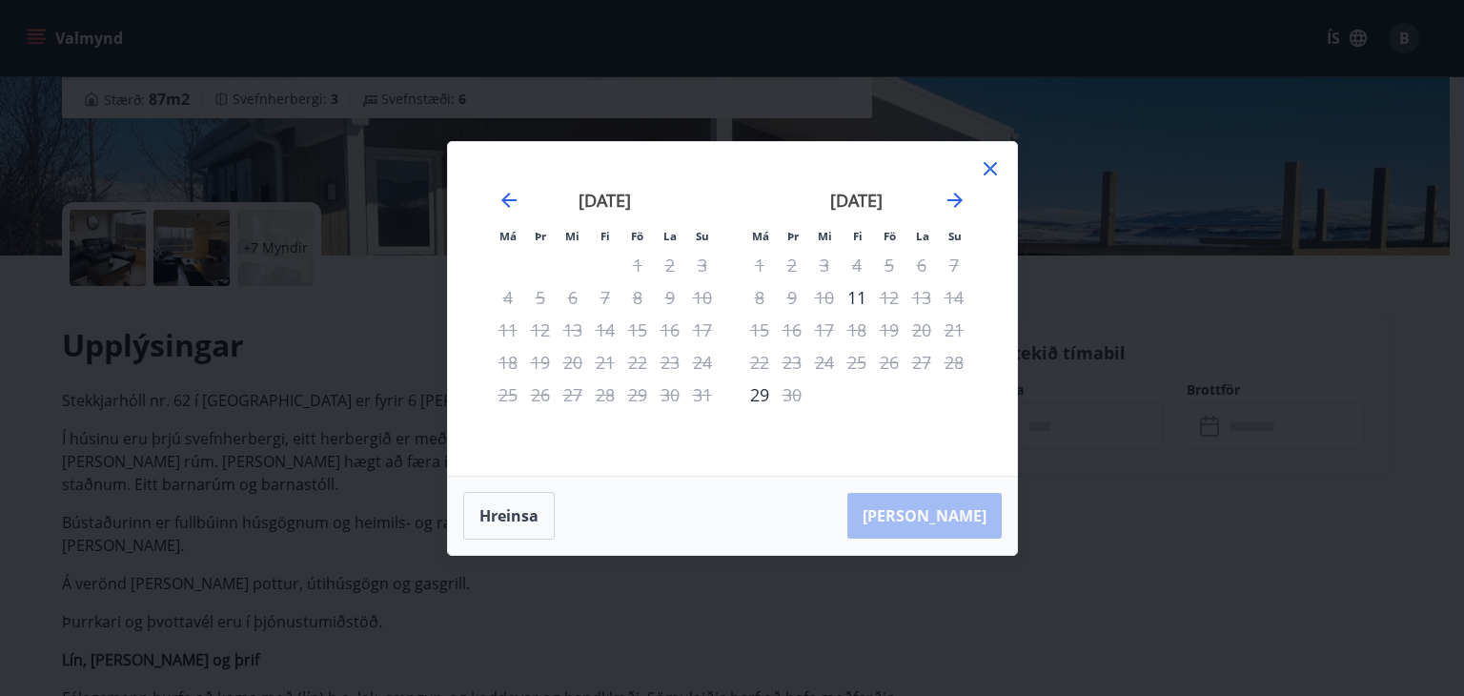
click at [993, 171] on icon at bounding box center [989, 168] width 13 height 13
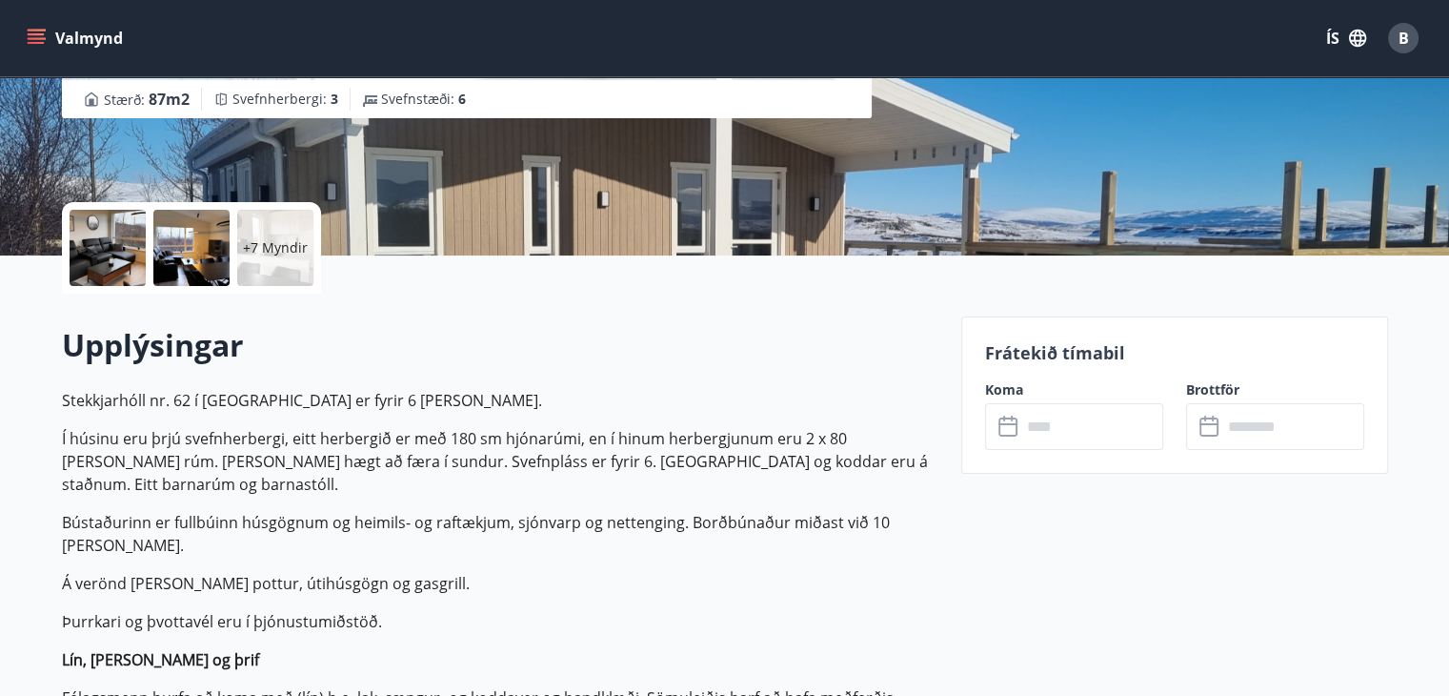
click at [33, 36] on icon "menu" at bounding box center [36, 38] width 19 height 19
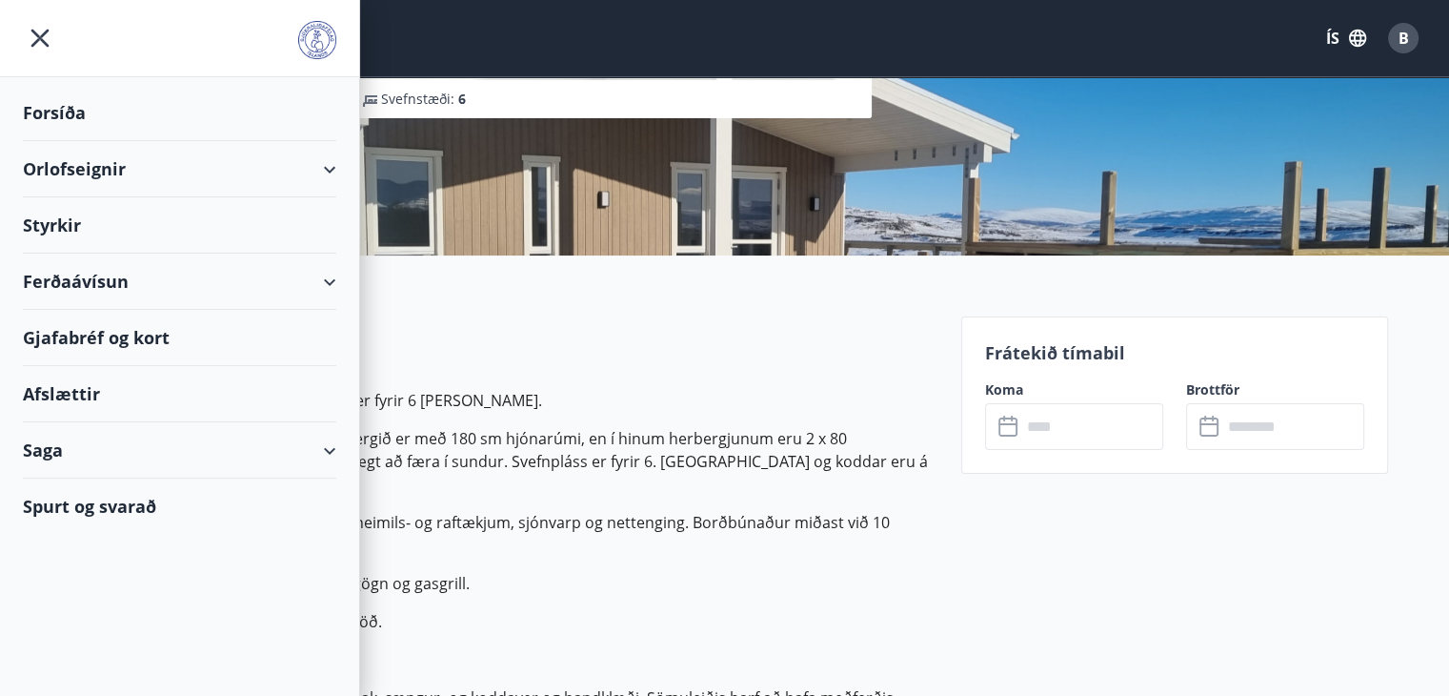
click at [118, 161] on div "Orlofseignir" at bounding box center [180, 169] width 314 height 56
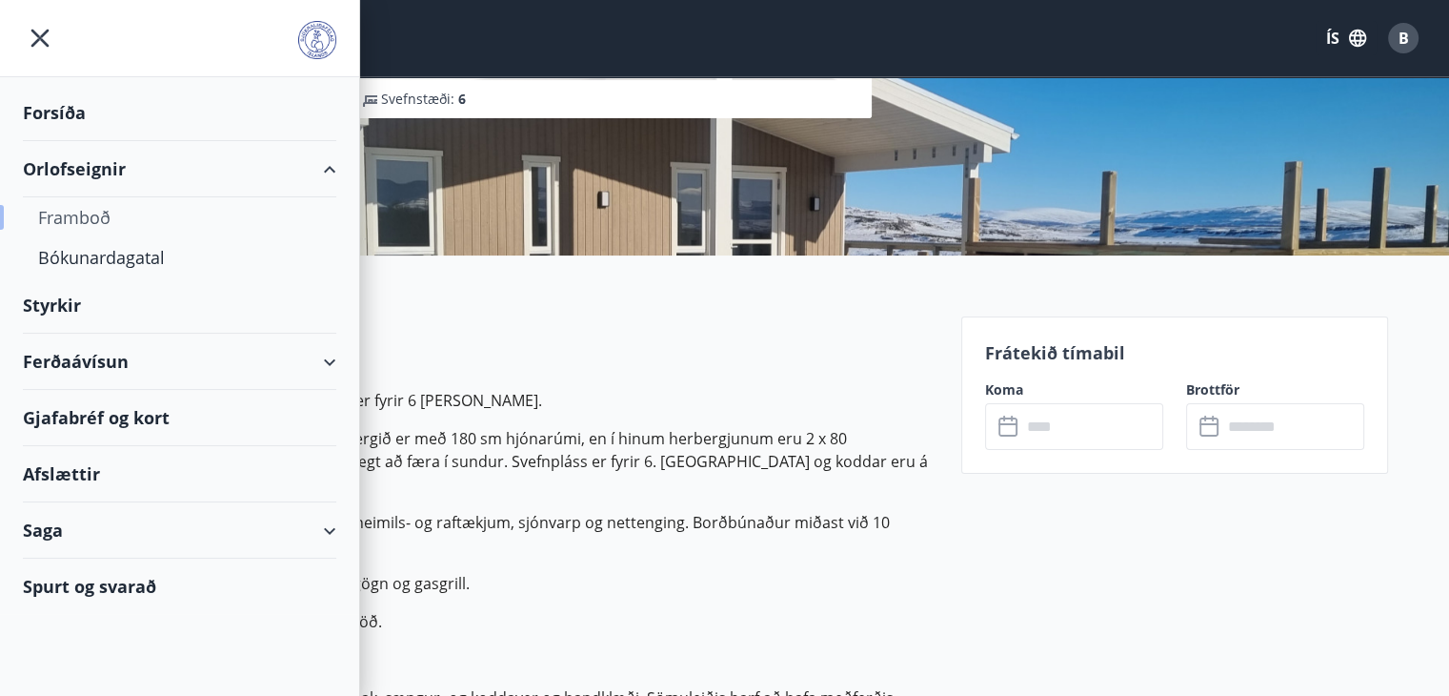
click at [84, 216] on div "Framboð" at bounding box center [179, 217] width 283 height 40
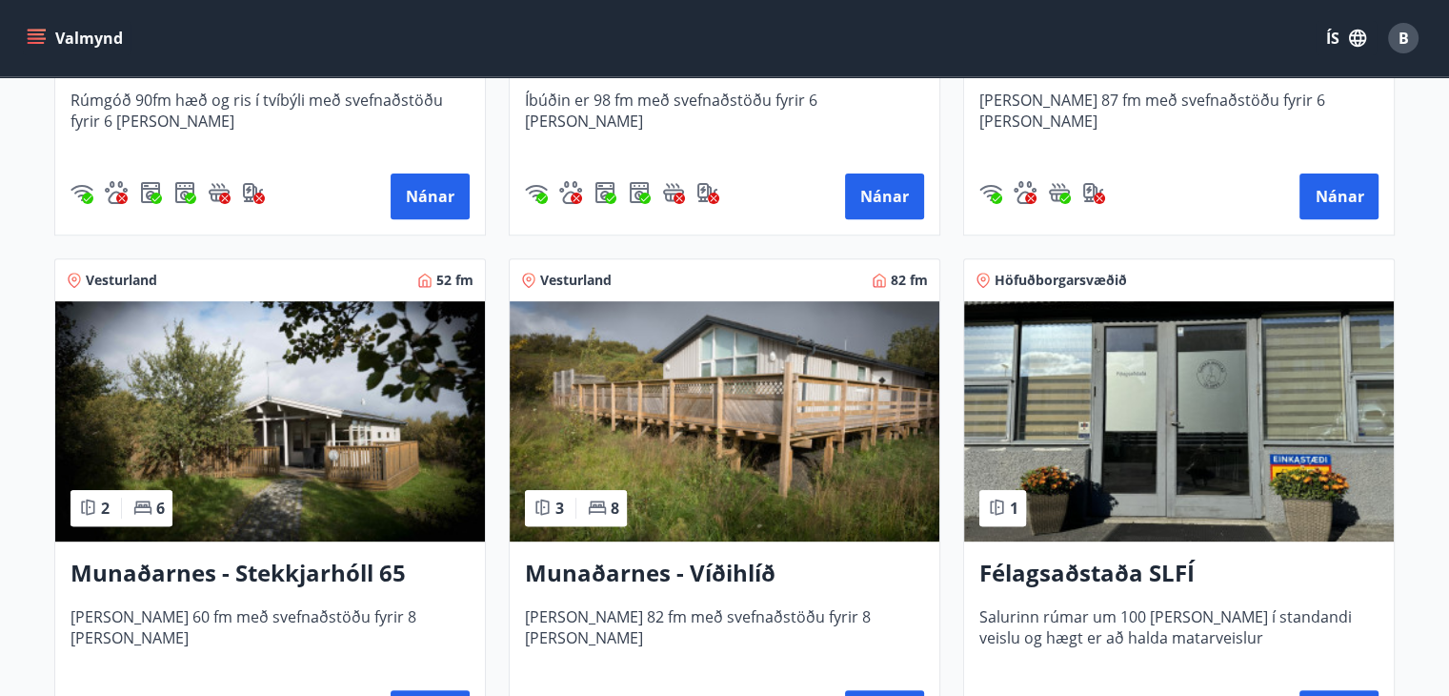
scroll to position [691, 0]
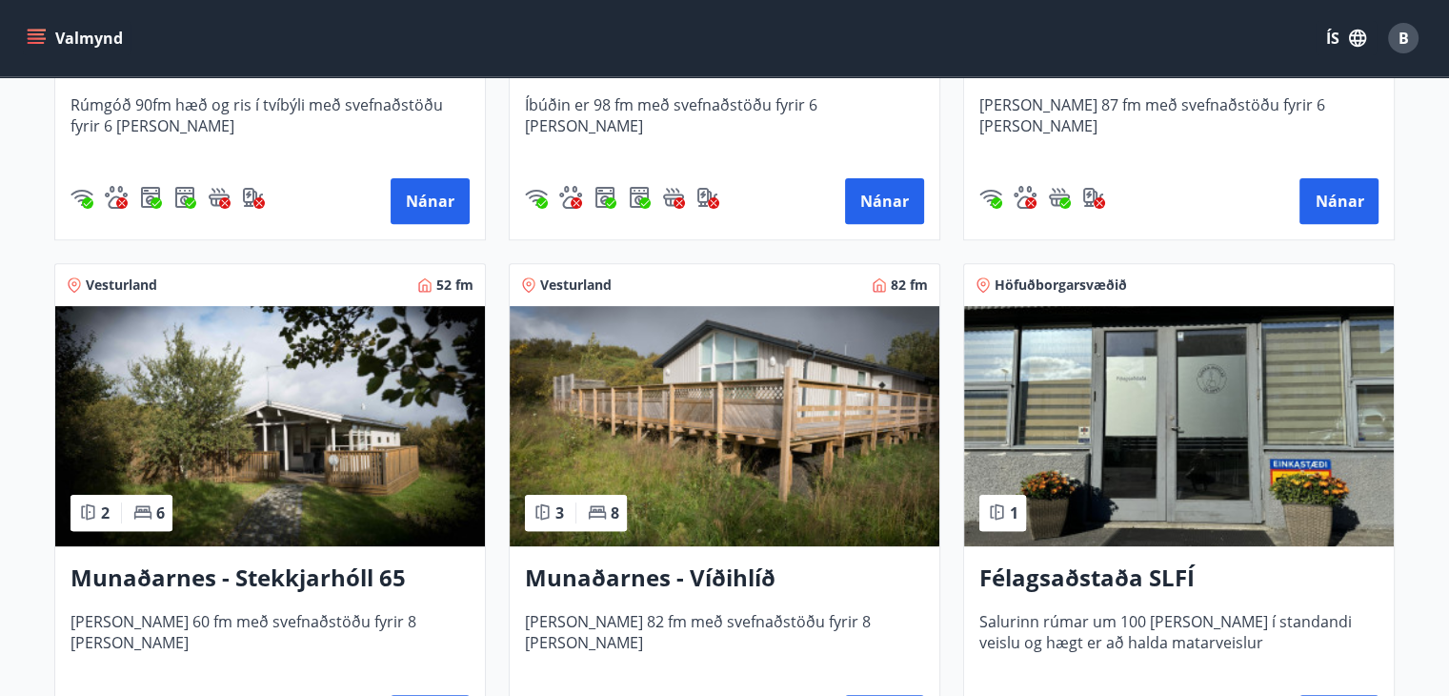
click at [342, 417] on img at bounding box center [270, 426] width 430 height 240
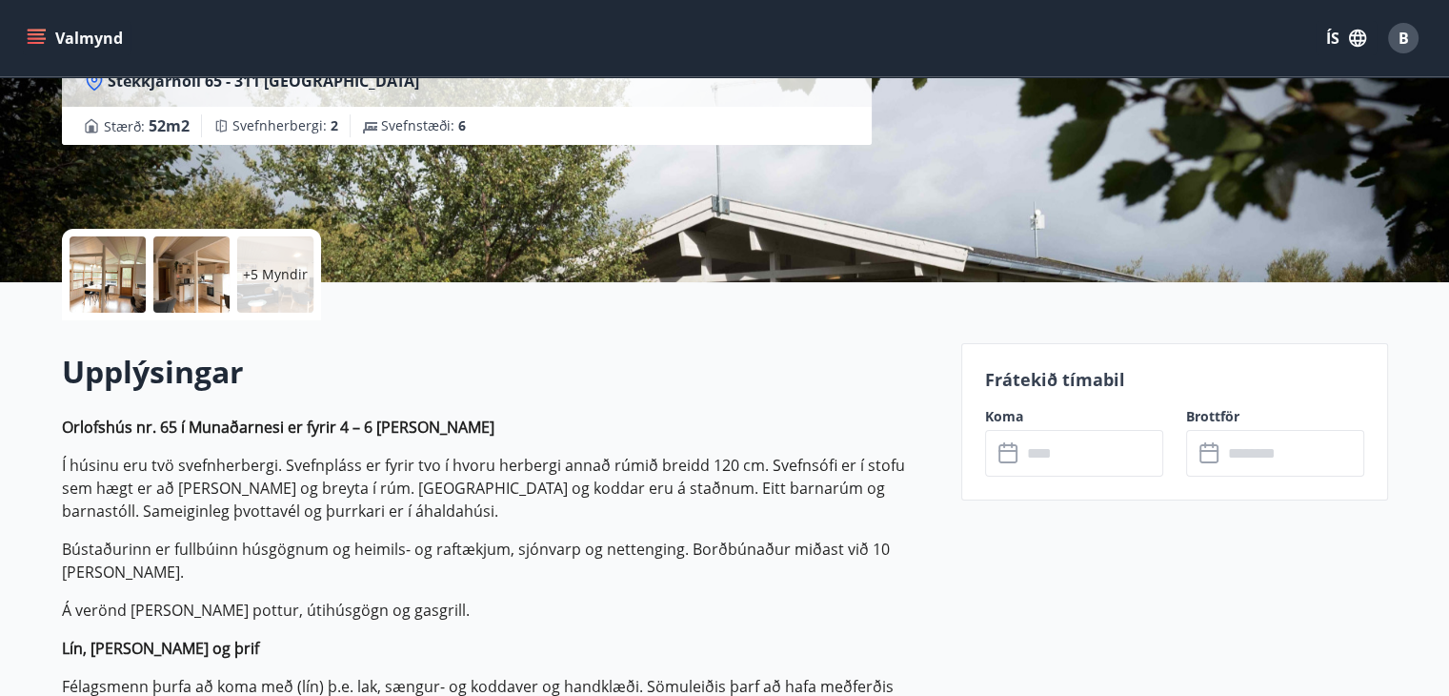
scroll to position [316, 0]
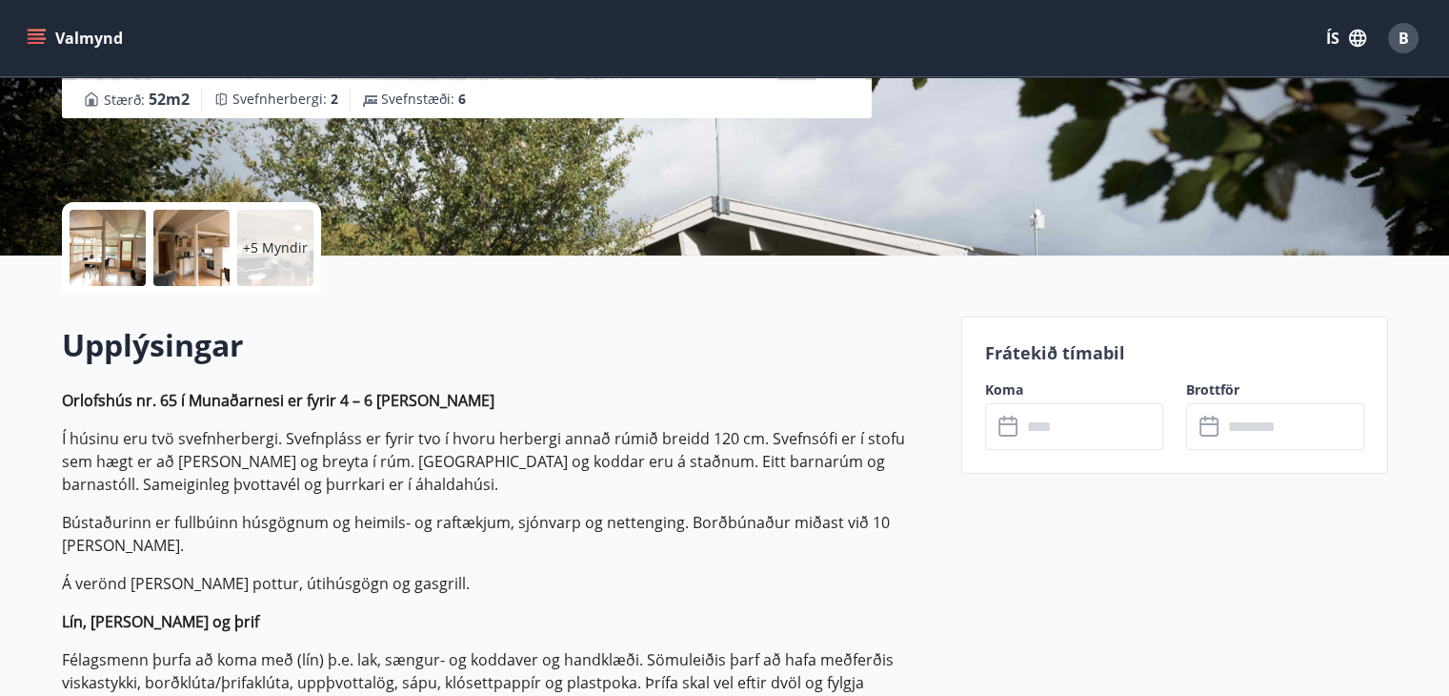
click at [1009, 427] on icon at bounding box center [1010, 426] width 23 height 23
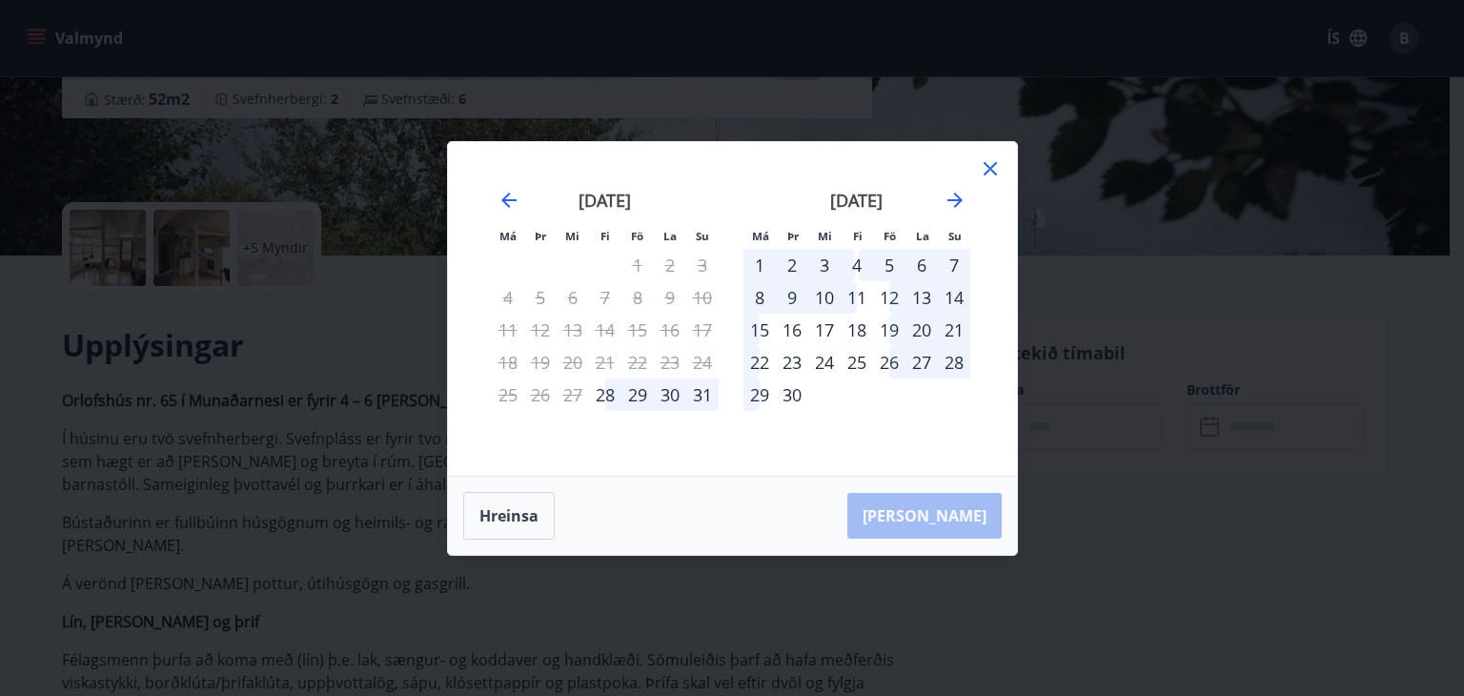
click at [759, 261] on div "1" at bounding box center [759, 265] width 32 height 32
click at [765, 264] on div "1" at bounding box center [759, 265] width 32 height 32
click at [793, 262] on div "2" at bounding box center [792, 265] width 32 height 32
click at [793, 329] on div "16" at bounding box center [792, 330] width 32 height 32
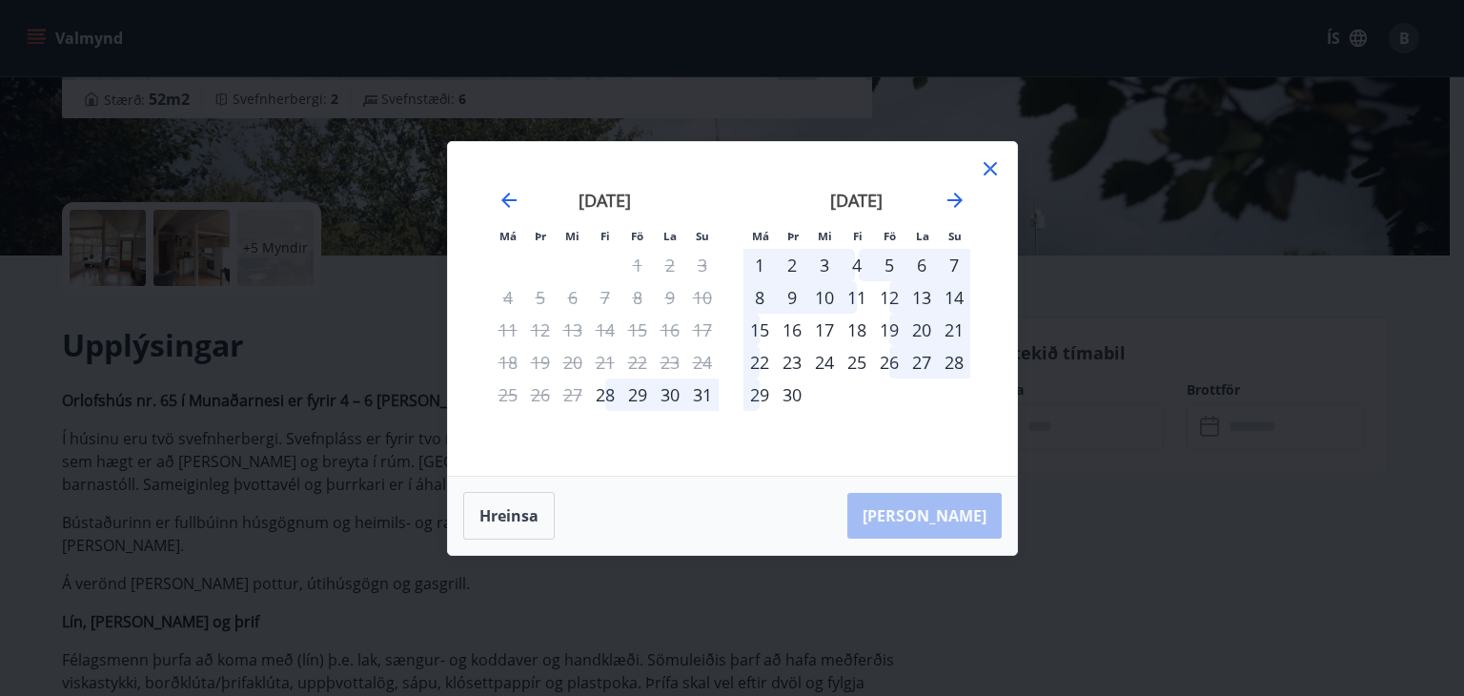
click at [1144, 420] on div "Má Þr Mi Fi Fö La Su Má Þr Mi Fi Fö La Su [DATE] 1 2 3 4 5 6 7 8 9 10 11 12 13 …" at bounding box center [732, 348] width 1464 height 696
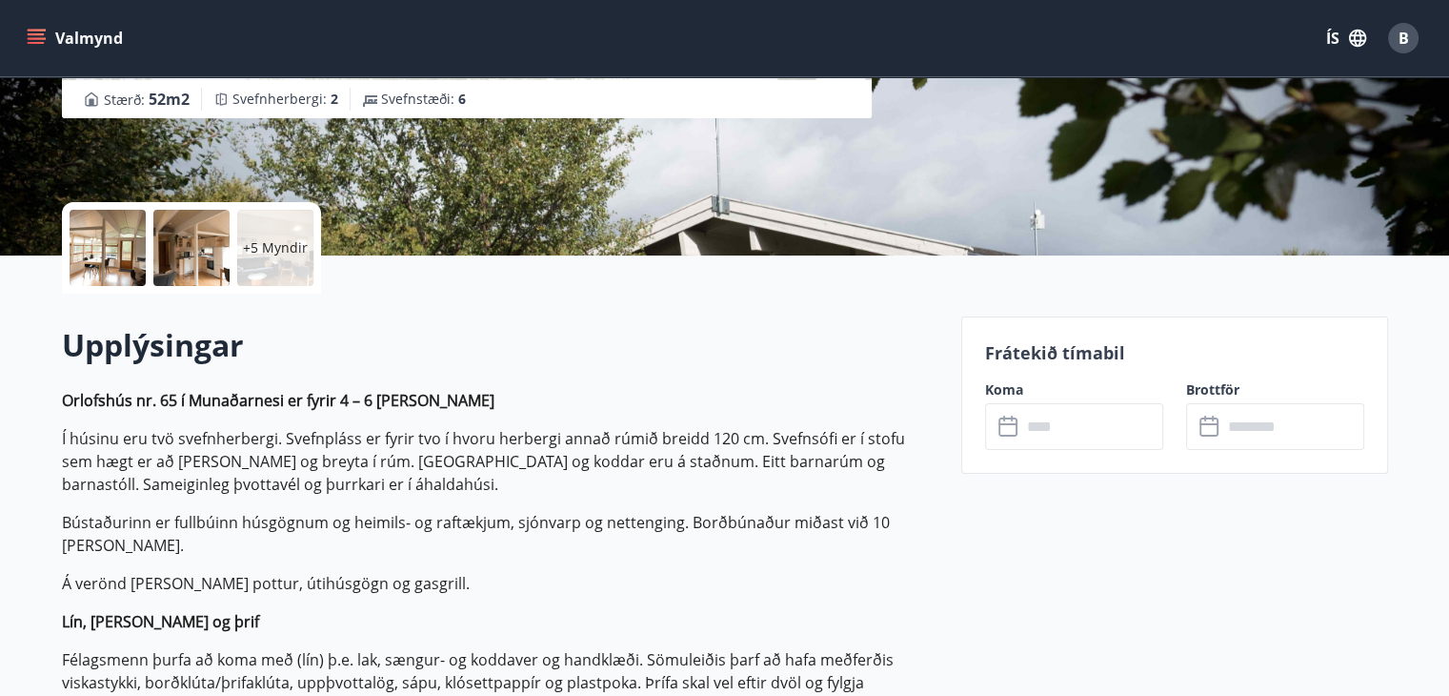
click at [1012, 435] on icon at bounding box center [1008, 426] width 19 height 19
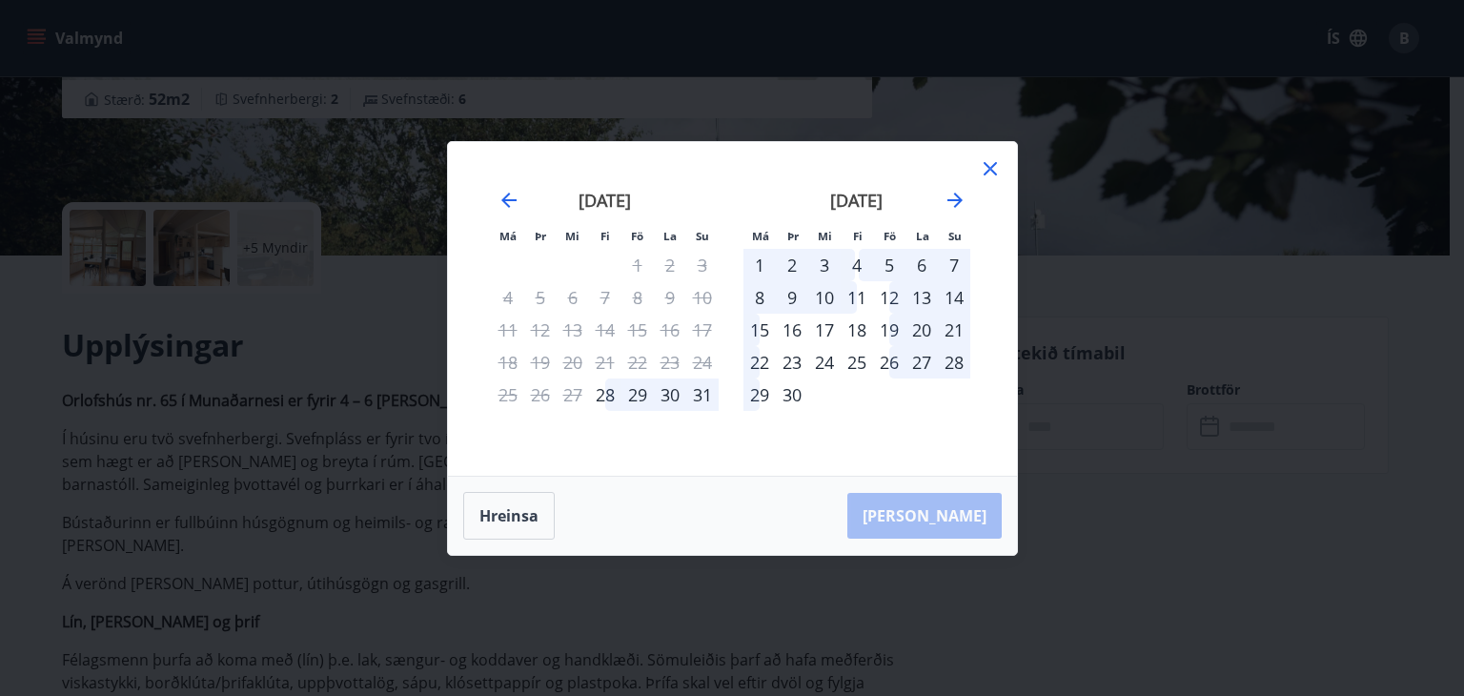
click at [764, 271] on div "1" at bounding box center [759, 265] width 32 height 32
click at [930, 513] on div "[PERSON_NAME]" at bounding box center [732, 515] width 569 height 78
click at [988, 169] on icon at bounding box center [989, 168] width 13 height 13
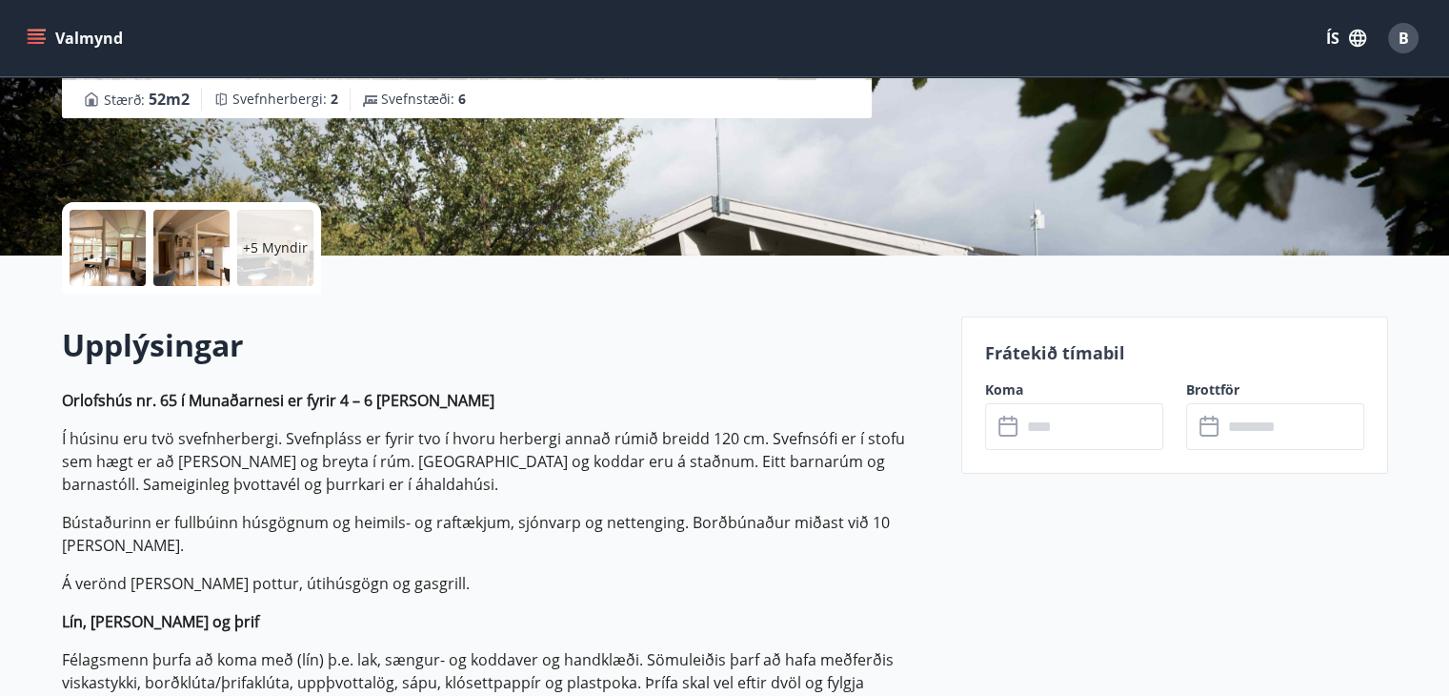
click at [33, 31] on icon "menu" at bounding box center [36, 38] width 19 height 19
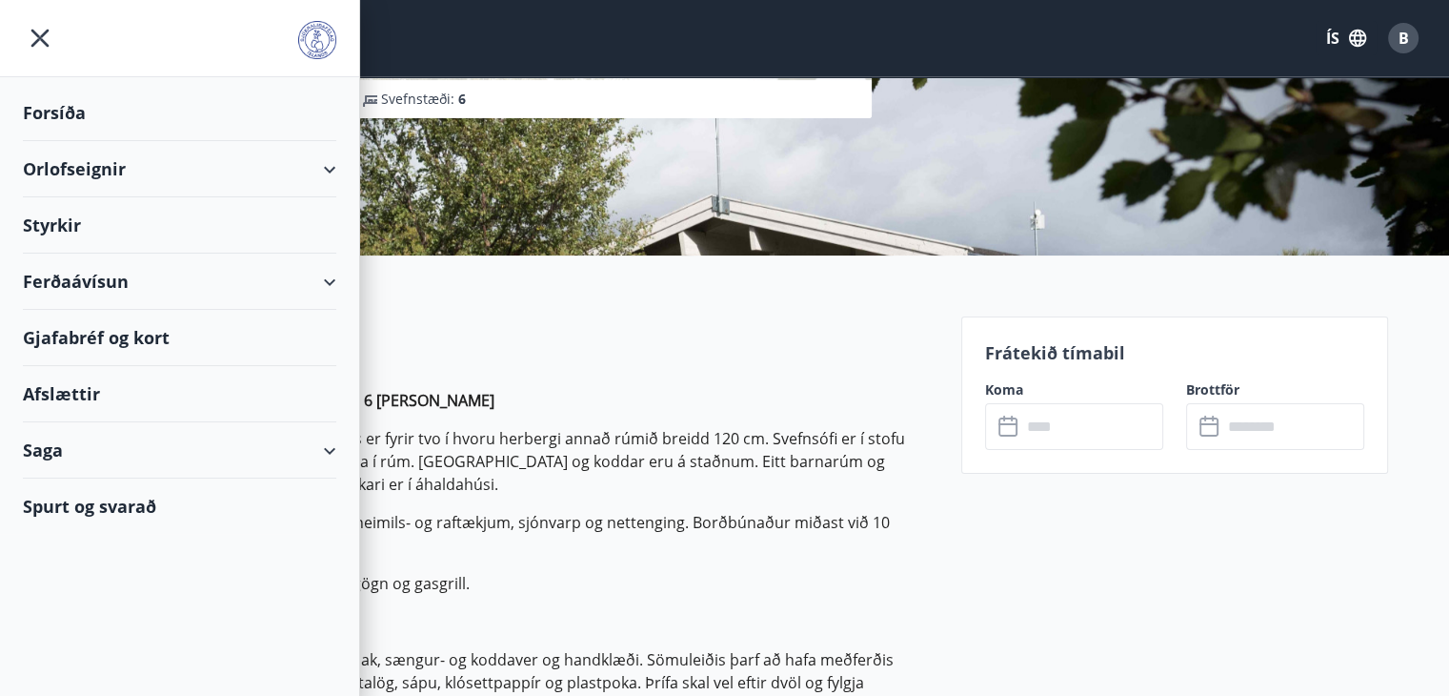
click at [93, 178] on div "Orlofseignir" at bounding box center [180, 169] width 314 height 56
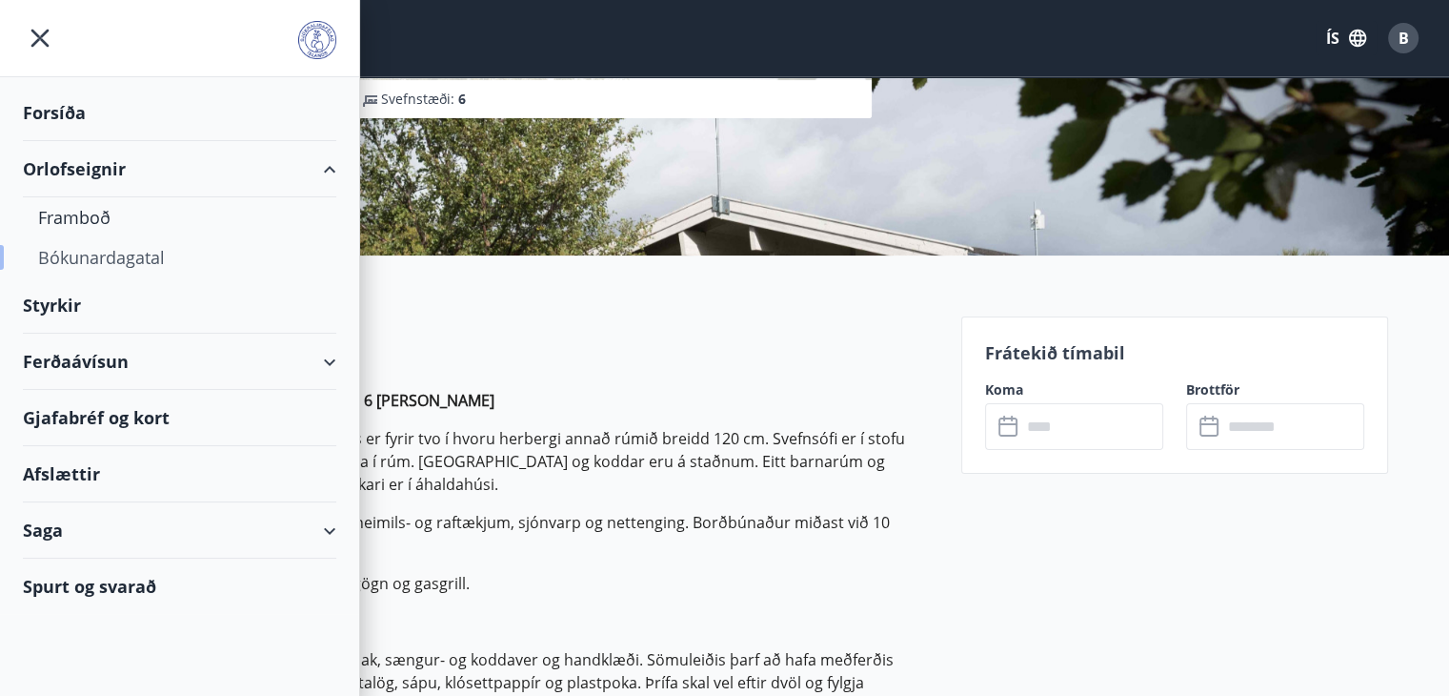
click at [99, 264] on div "Bókunardagatal" at bounding box center [179, 257] width 283 height 40
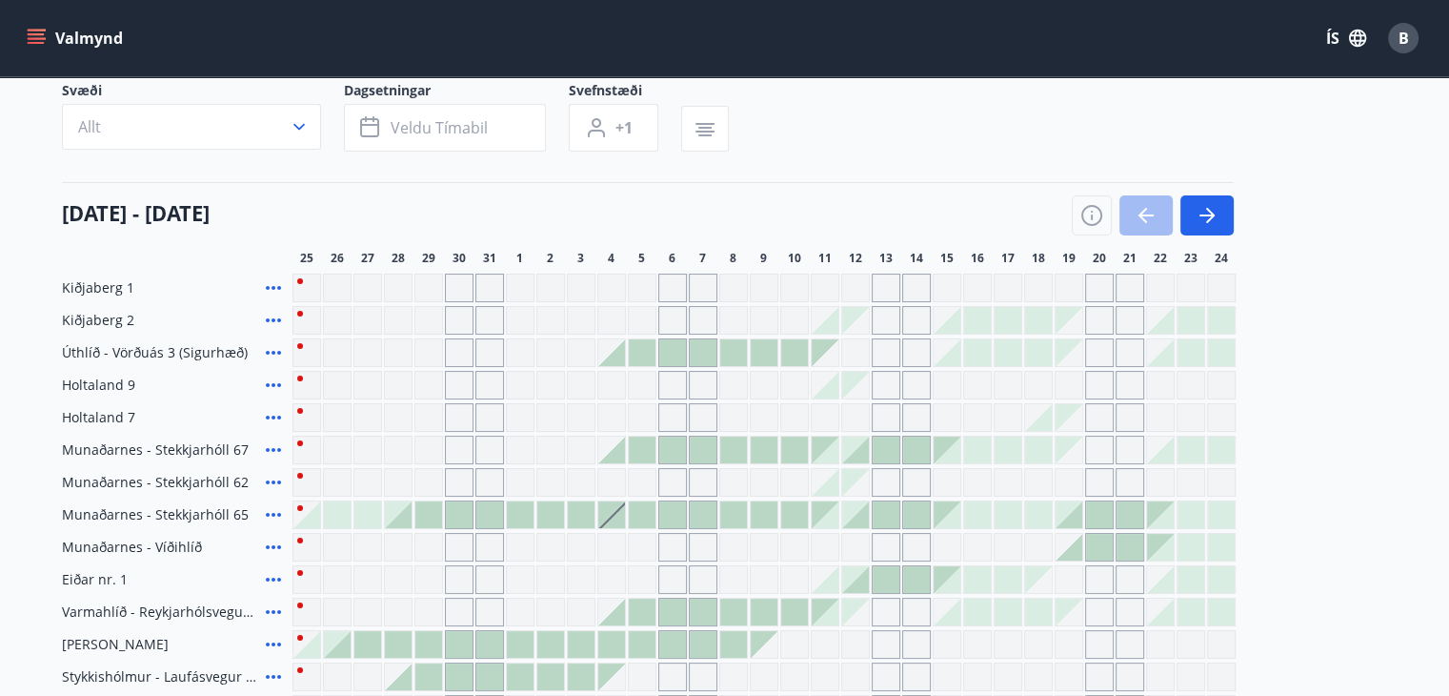
scroll to position [316, 0]
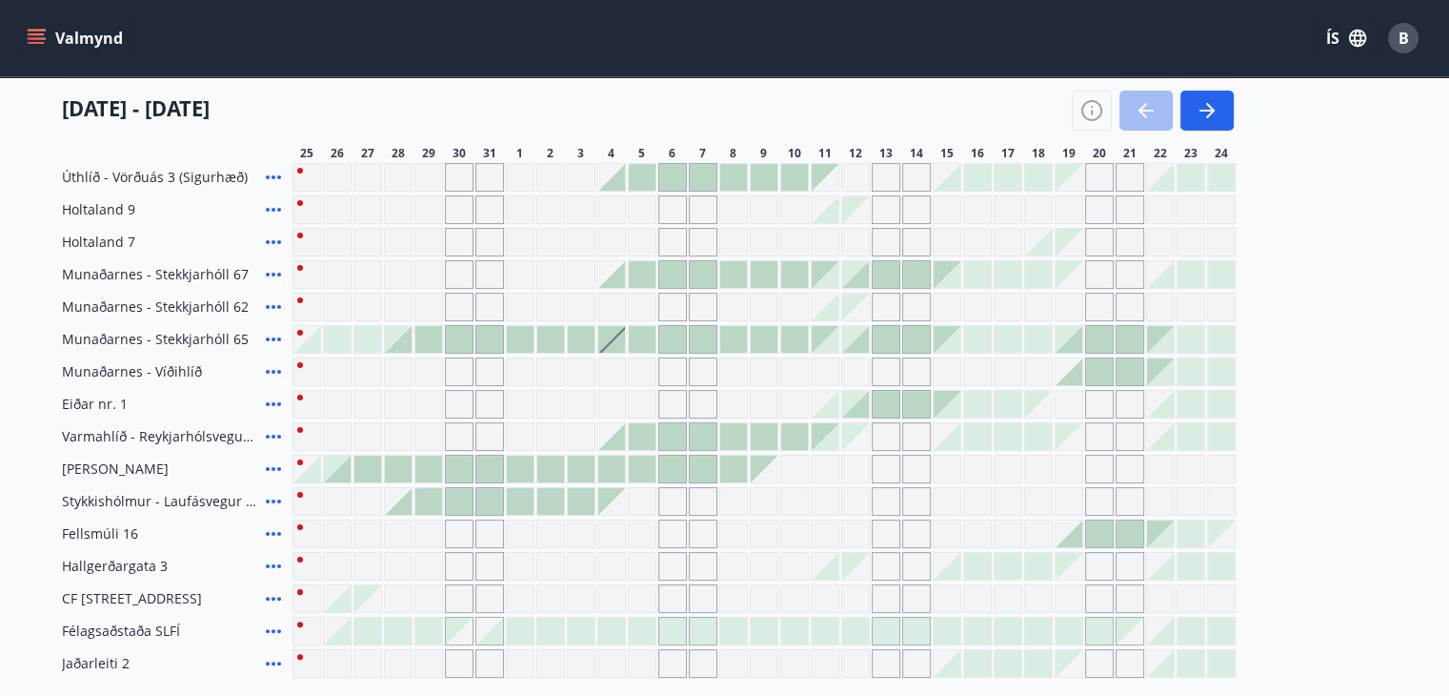
click at [518, 271] on div "Gráir dagar eru ekki bókanlegir" at bounding box center [520, 274] width 29 height 29
click at [520, 270] on div "Gráir dagar eru ekki bókanlegir" at bounding box center [520, 274] width 29 height 29
click at [705, 272] on div at bounding box center [703, 274] width 27 height 27
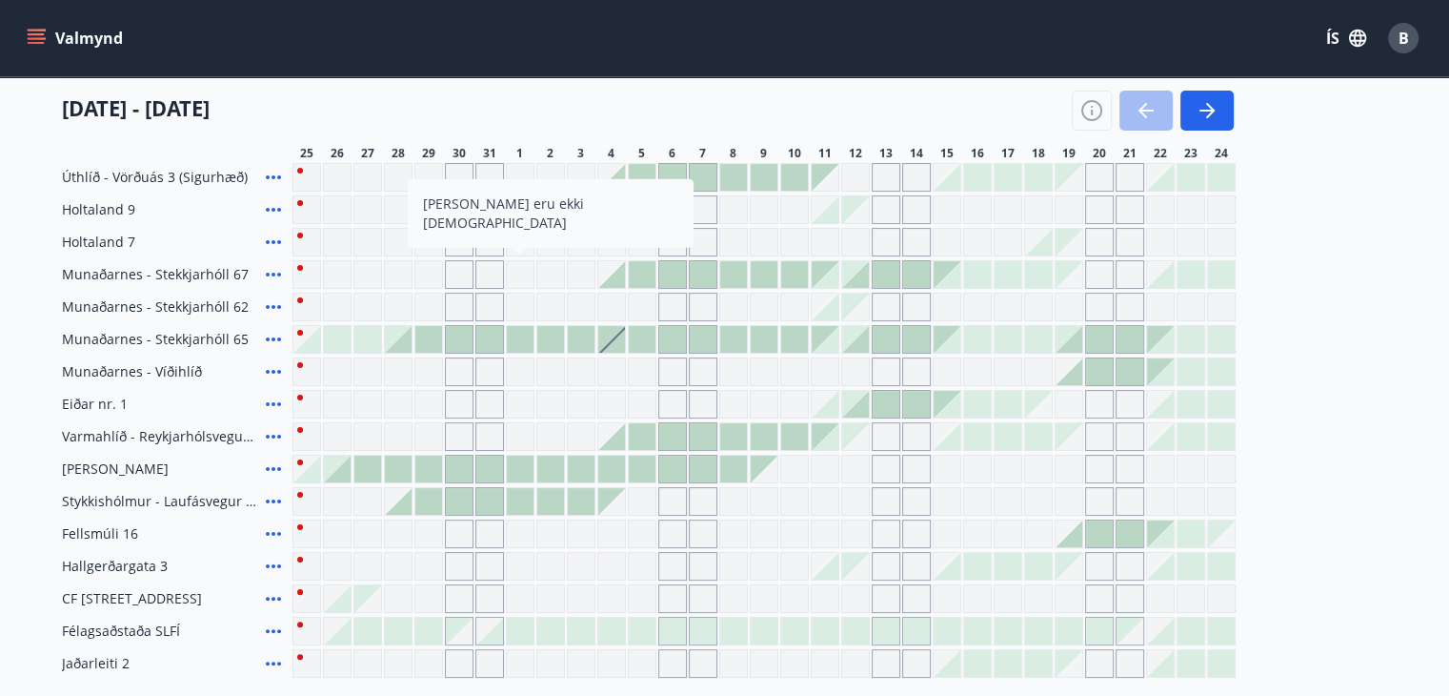
click at [705, 272] on div at bounding box center [703, 274] width 27 height 27
click at [514, 375] on div "Gráir dagar eru ekki bókanlegir" at bounding box center [520, 371] width 29 height 29
click at [521, 375] on div "Gráir dagar eru ekki bókanlegir" at bounding box center [520, 371] width 29 height 29
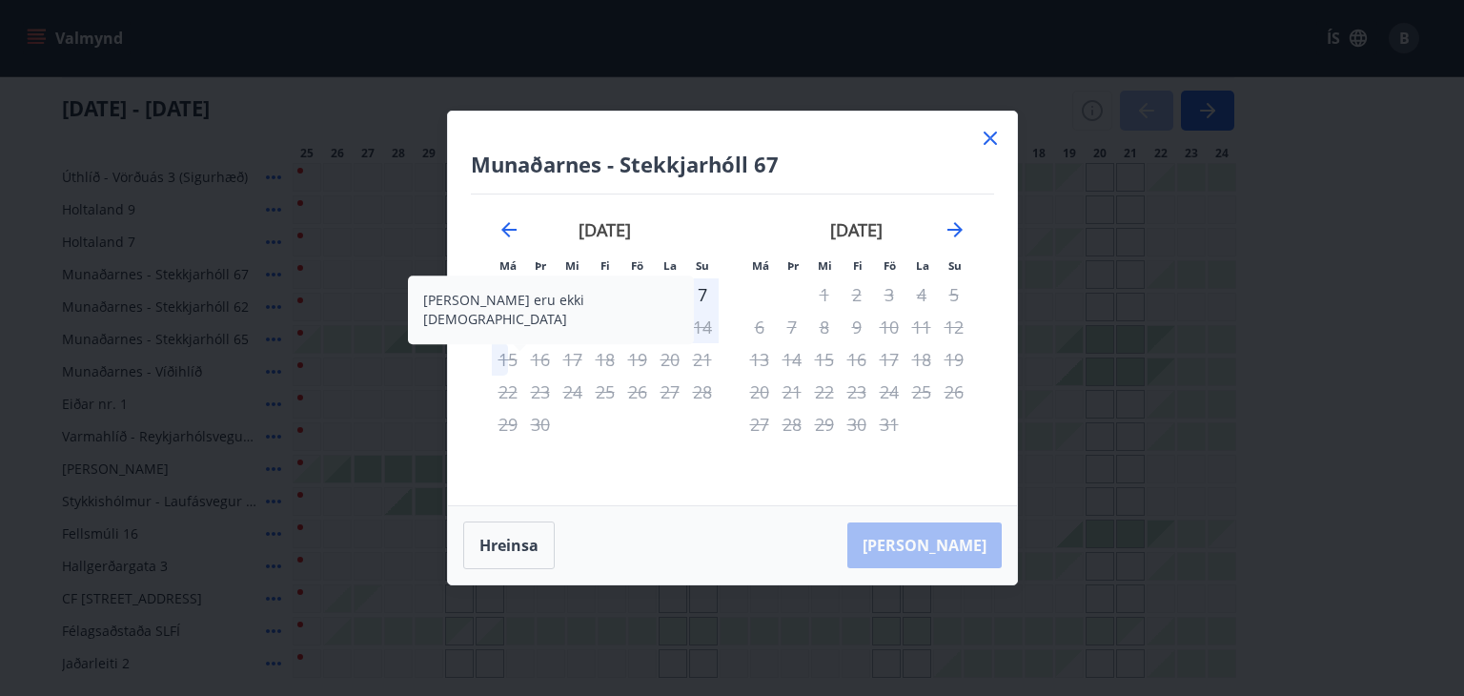
click at [337, 348] on div "Munaðarnes - Stekkjarhóll 67 Má Þr Mi Fi Fö La Su Má Þr Mi Fi Fö La Su [DATE] 1…" at bounding box center [732, 348] width 1464 height 696
click at [399, 170] on div "Gráir dagar eru ekki bókanlegir" at bounding box center [398, 177] width 29 height 29
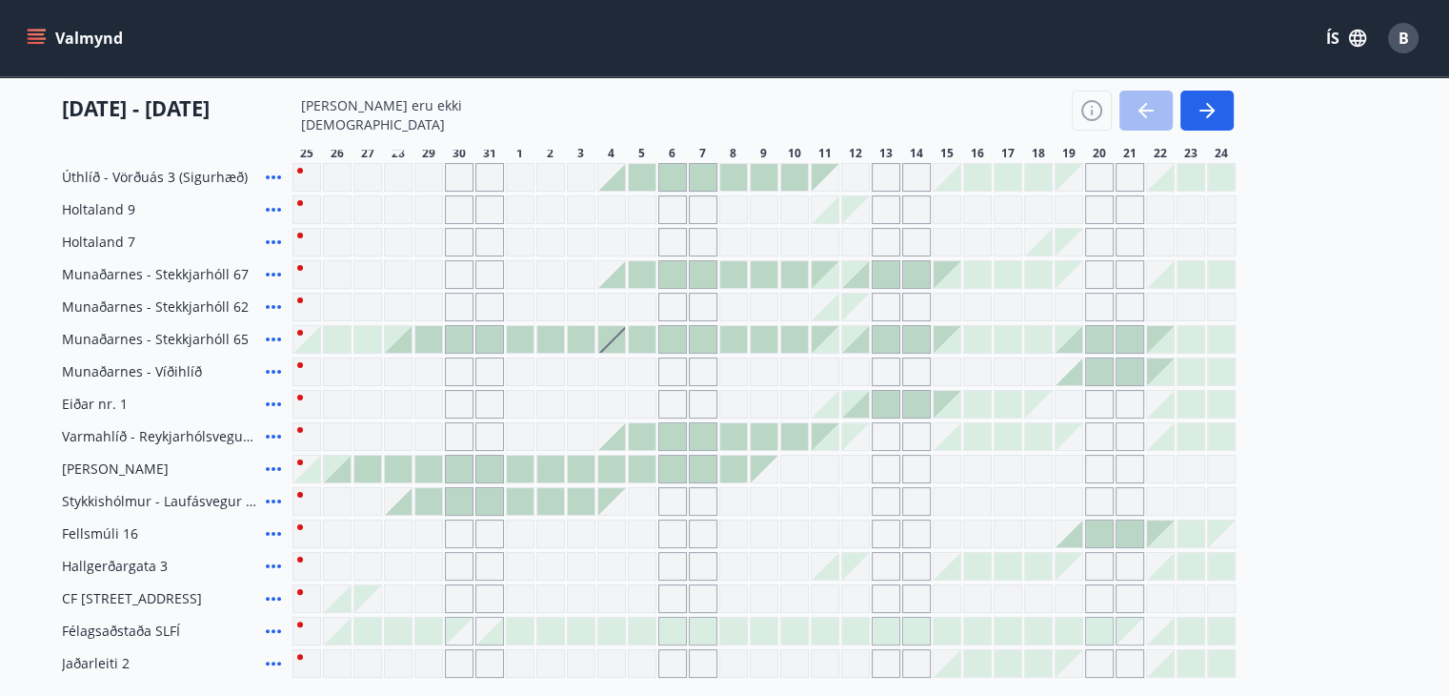
click at [104, 272] on span "Munaðarnes - Stekkjarhóll 67" at bounding box center [155, 274] width 187 height 19
click at [495, 218] on div "Gráir dagar eru ekki bókanlegir" at bounding box center [490, 209] width 29 height 29
click at [511, 213] on div "Gráir dagar eru ekki bókanlegir" at bounding box center [520, 209] width 29 height 29
click at [686, 175] on div at bounding box center [672, 177] width 29 height 29
click at [496, 595] on div "Gráir dagar eru ekki bókanlegir" at bounding box center [490, 598] width 29 height 29
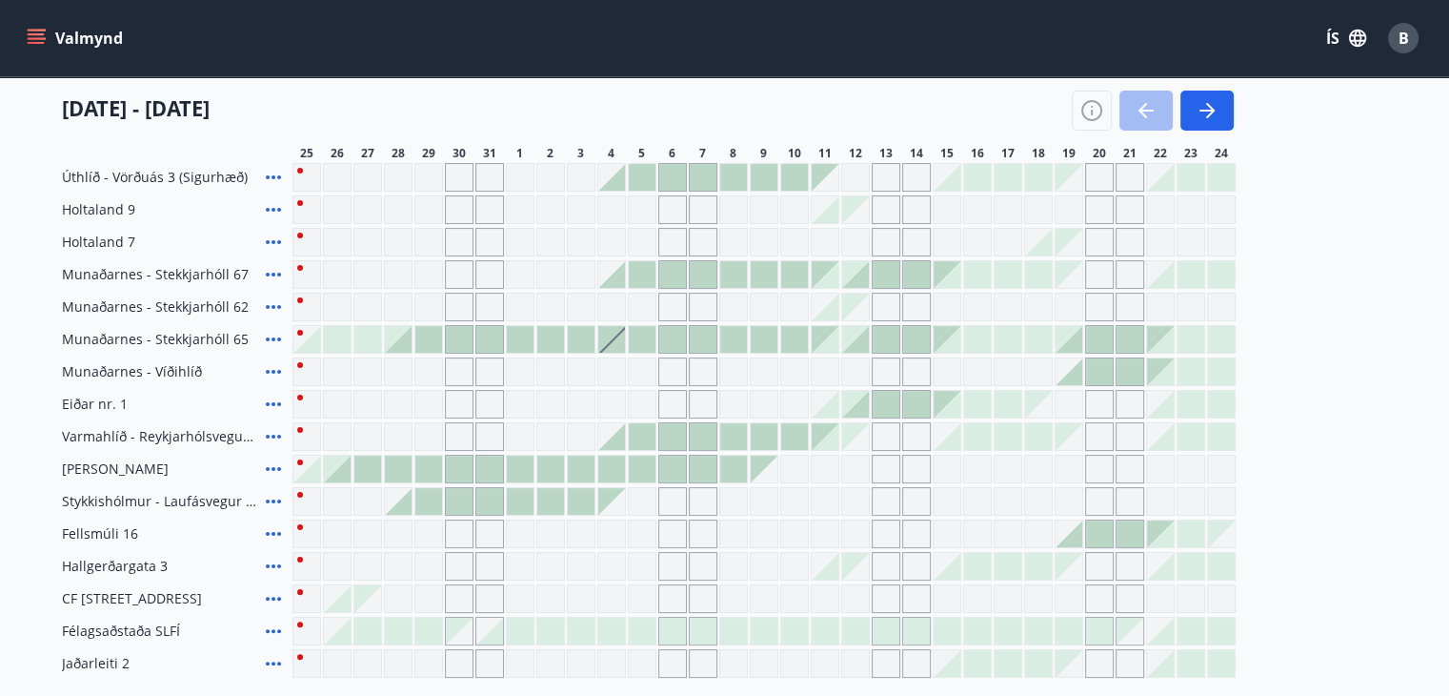
click at [44, 30] on icon "menu" at bounding box center [38, 31] width 21 height 2
click at [35, 39] on icon "menu" at bounding box center [38, 38] width 21 height 2
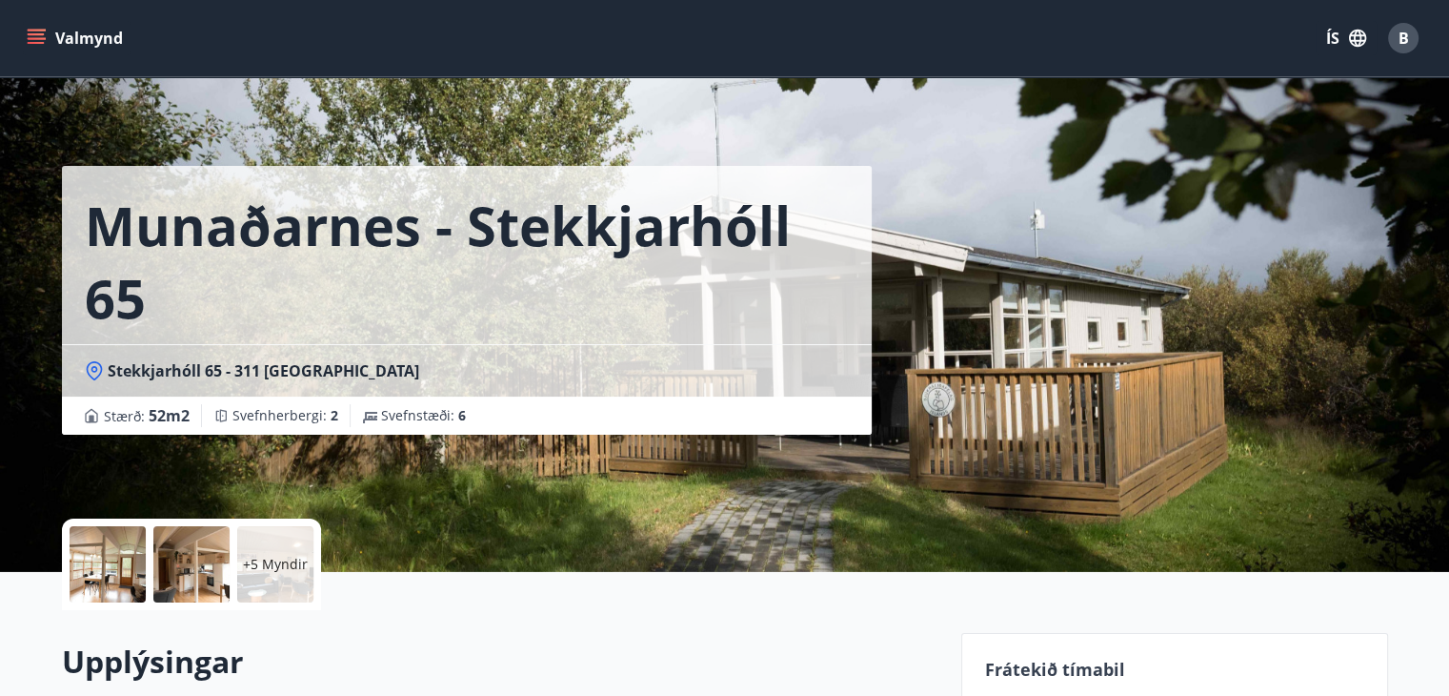
click at [42, 35] on icon "menu" at bounding box center [36, 34] width 17 height 2
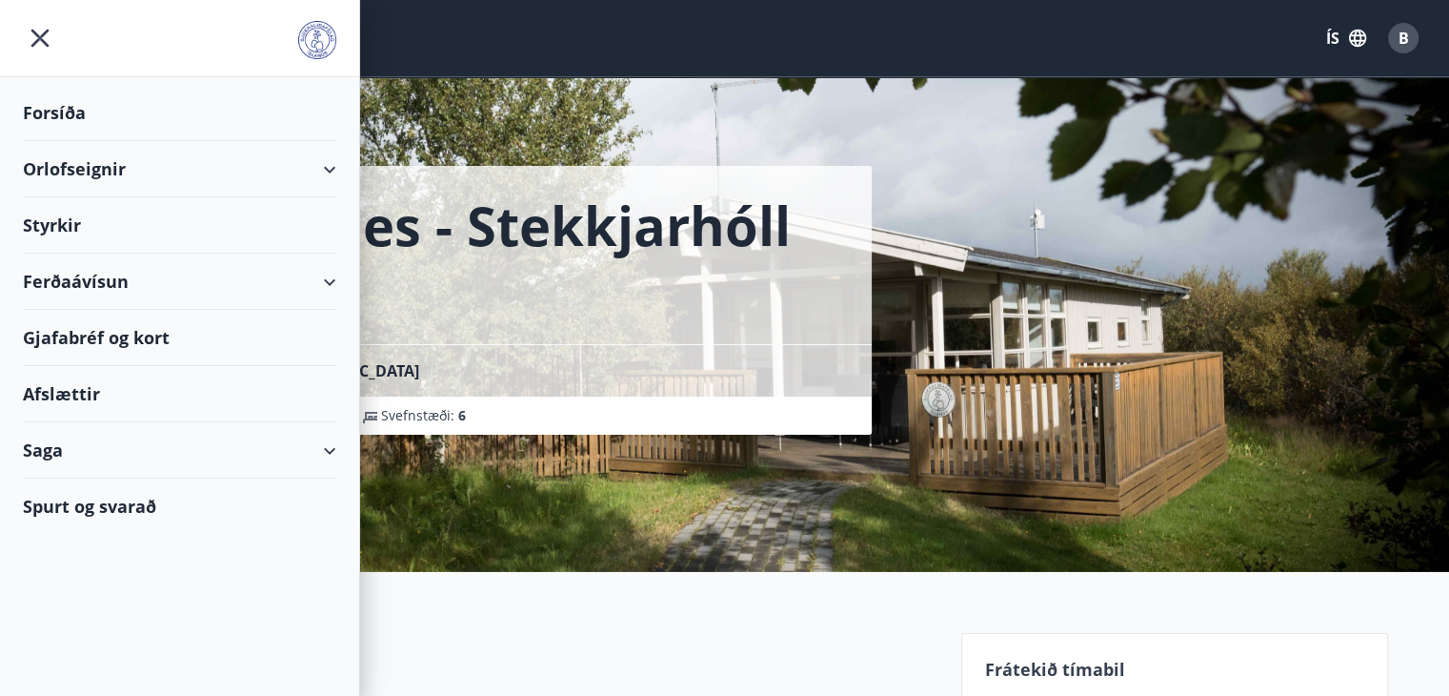
click at [65, 165] on div "Orlofseignir" at bounding box center [180, 169] width 314 height 56
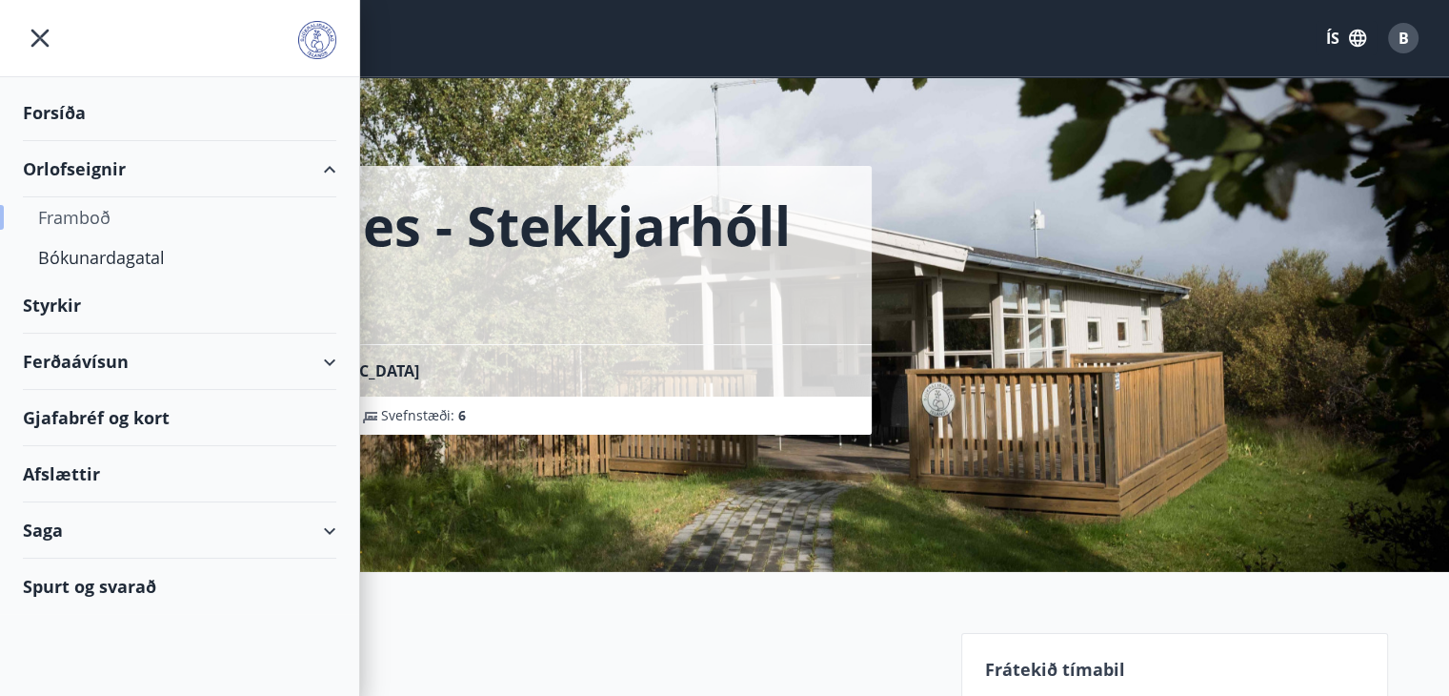
click at [89, 218] on div "Framboð" at bounding box center [179, 217] width 283 height 40
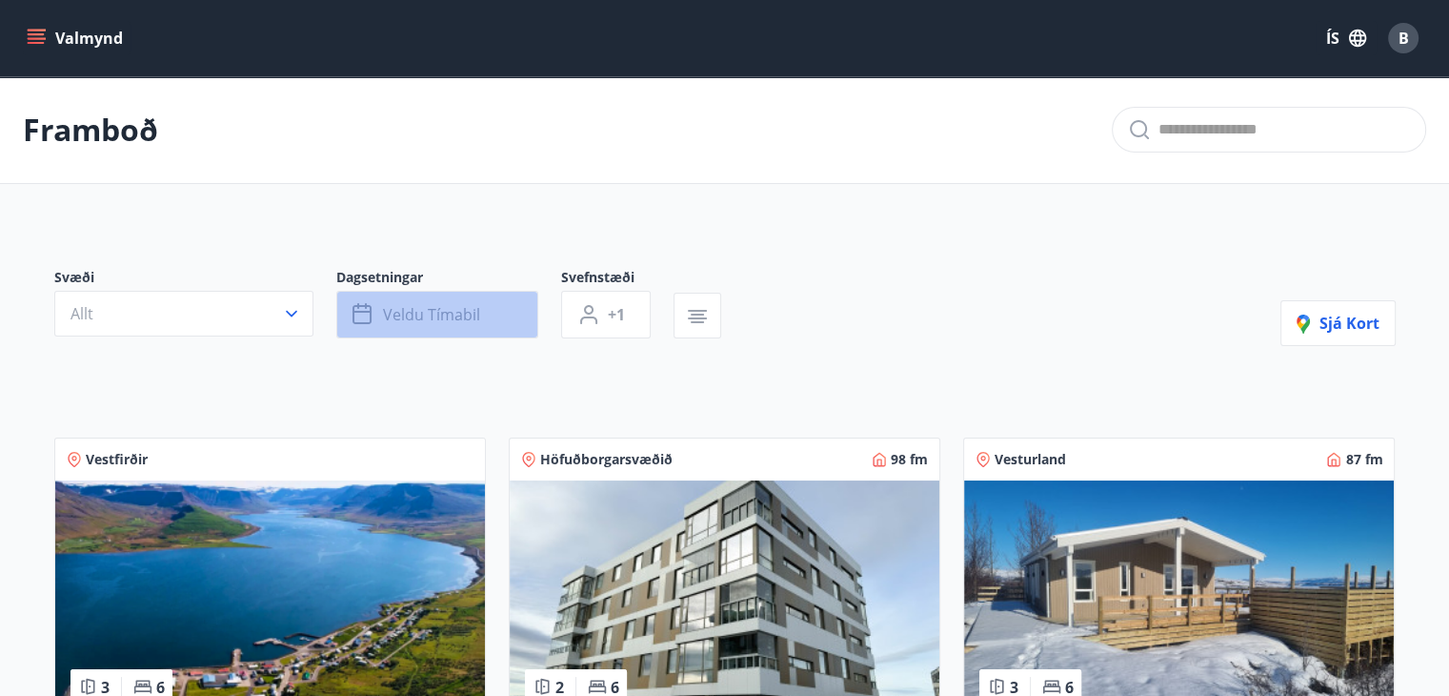
click at [434, 320] on span "Veldu tímabil" at bounding box center [431, 314] width 97 height 21
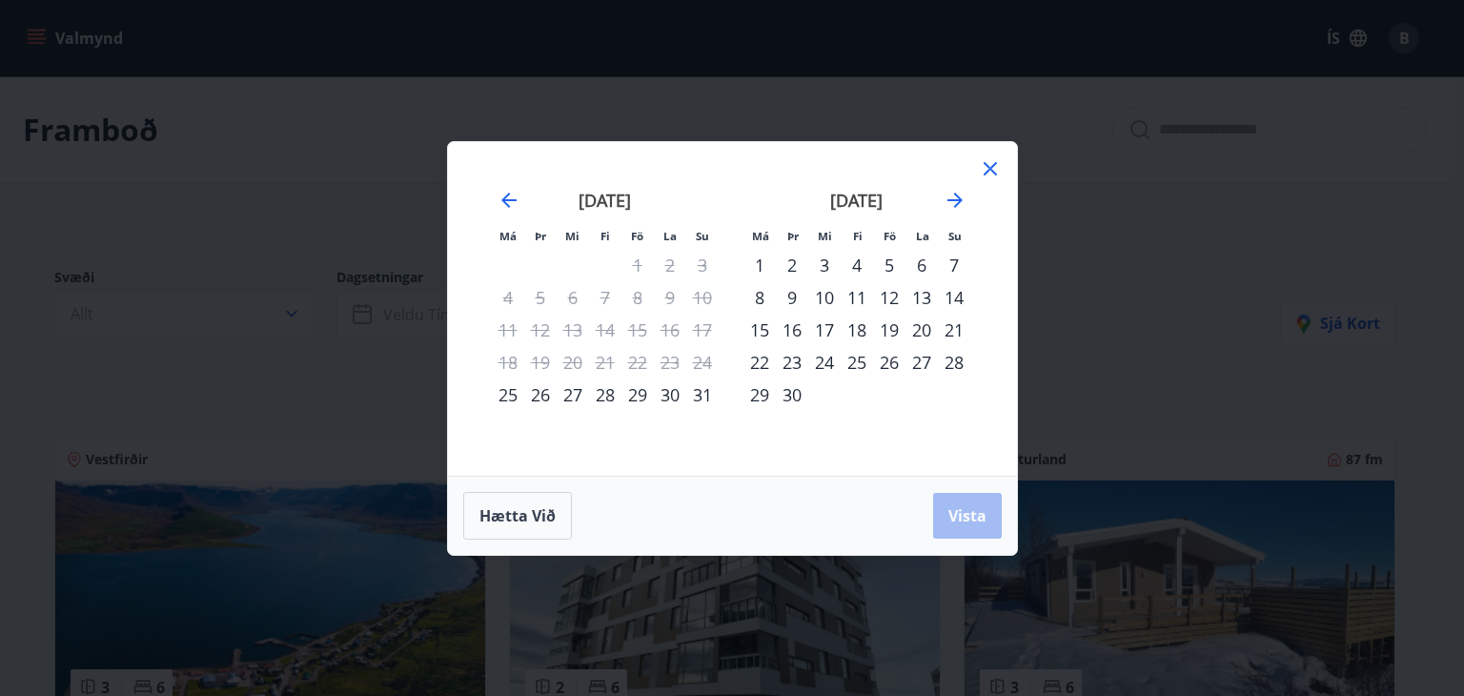
click at [761, 260] on div "1" at bounding box center [759, 265] width 32 height 32
click at [823, 264] on div "3" at bounding box center [824, 265] width 32 height 32
click at [973, 515] on span "Vista" at bounding box center [967, 515] width 38 height 21
